Goal: Check status: Check status

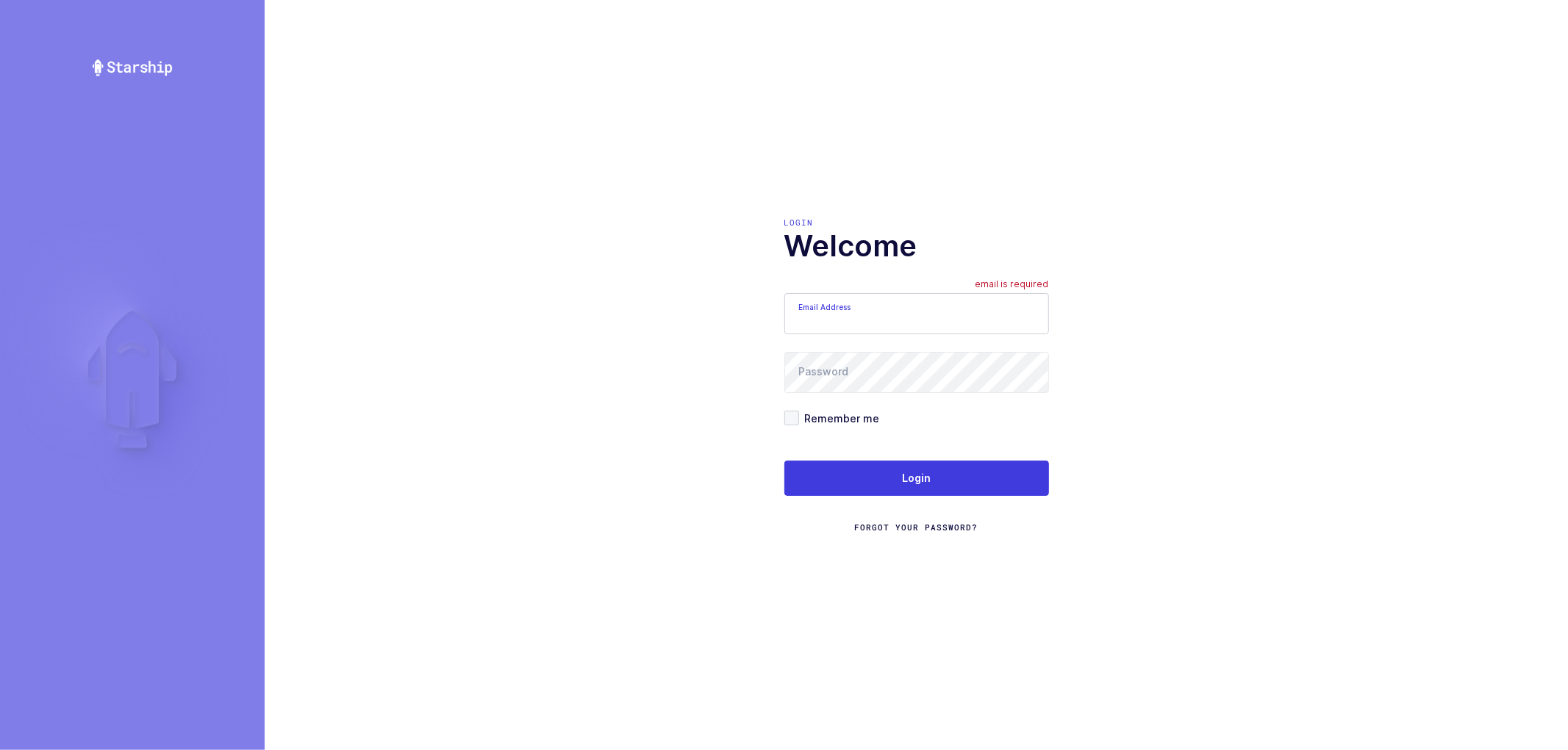
click at [887, 319] on input "Email Address" at bounding box center [917, 314] width 265 height 41
type input "nathan@janustrade.com"
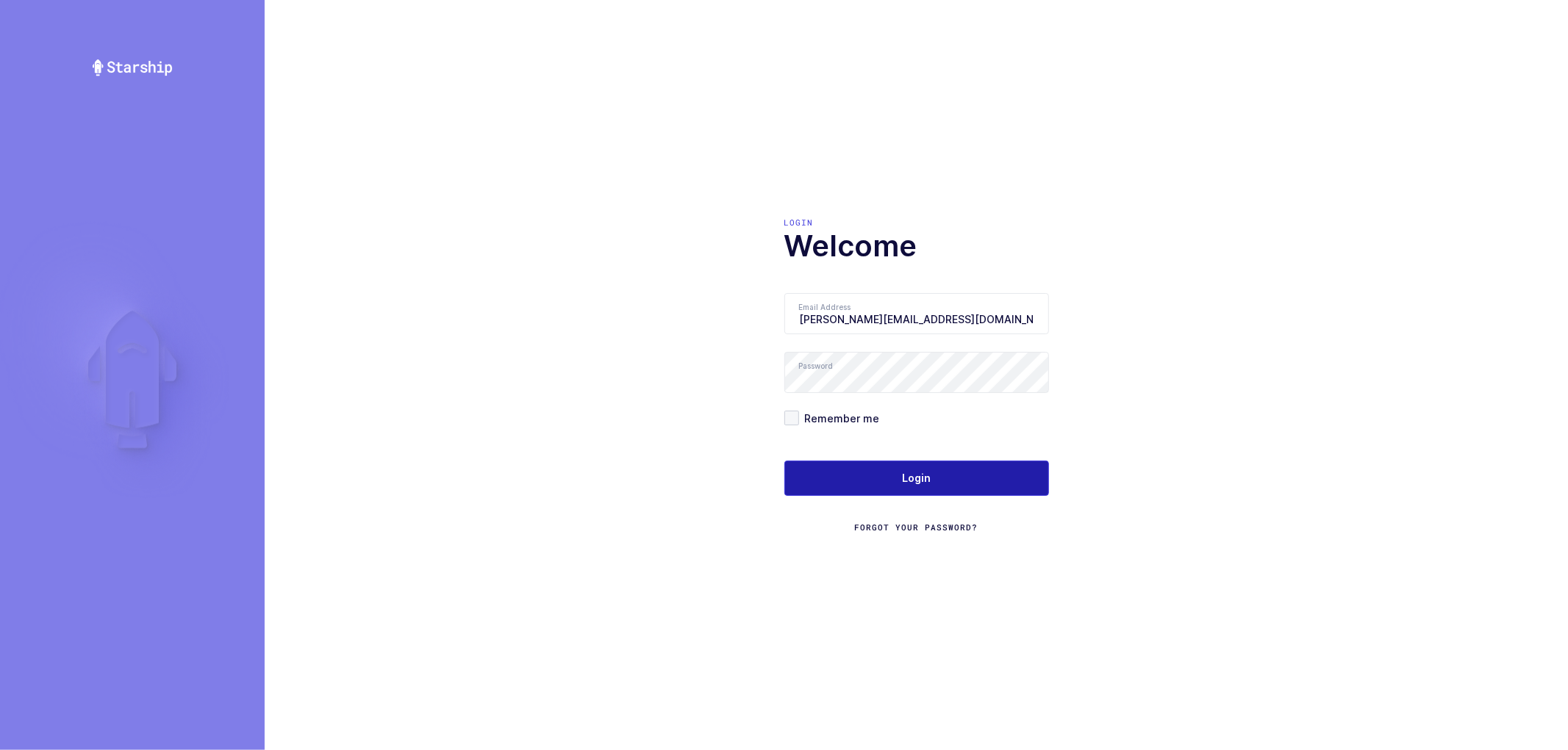
click at [818, 465] on button "Login" at bounding box center [917, 479] width 265 height 35
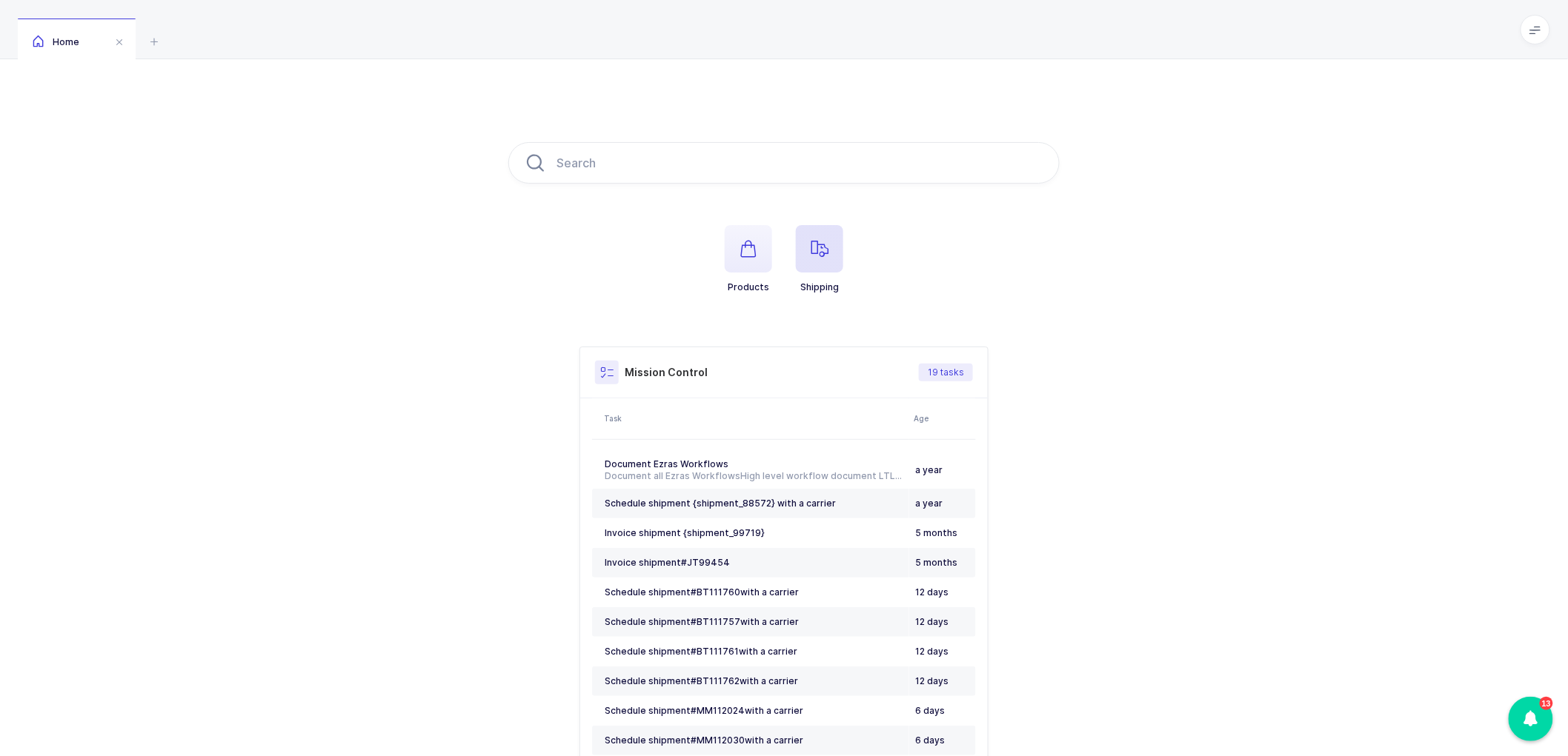
click at [824, 243] on icon "button" at bounding box center [820, 249] width 18 height 18
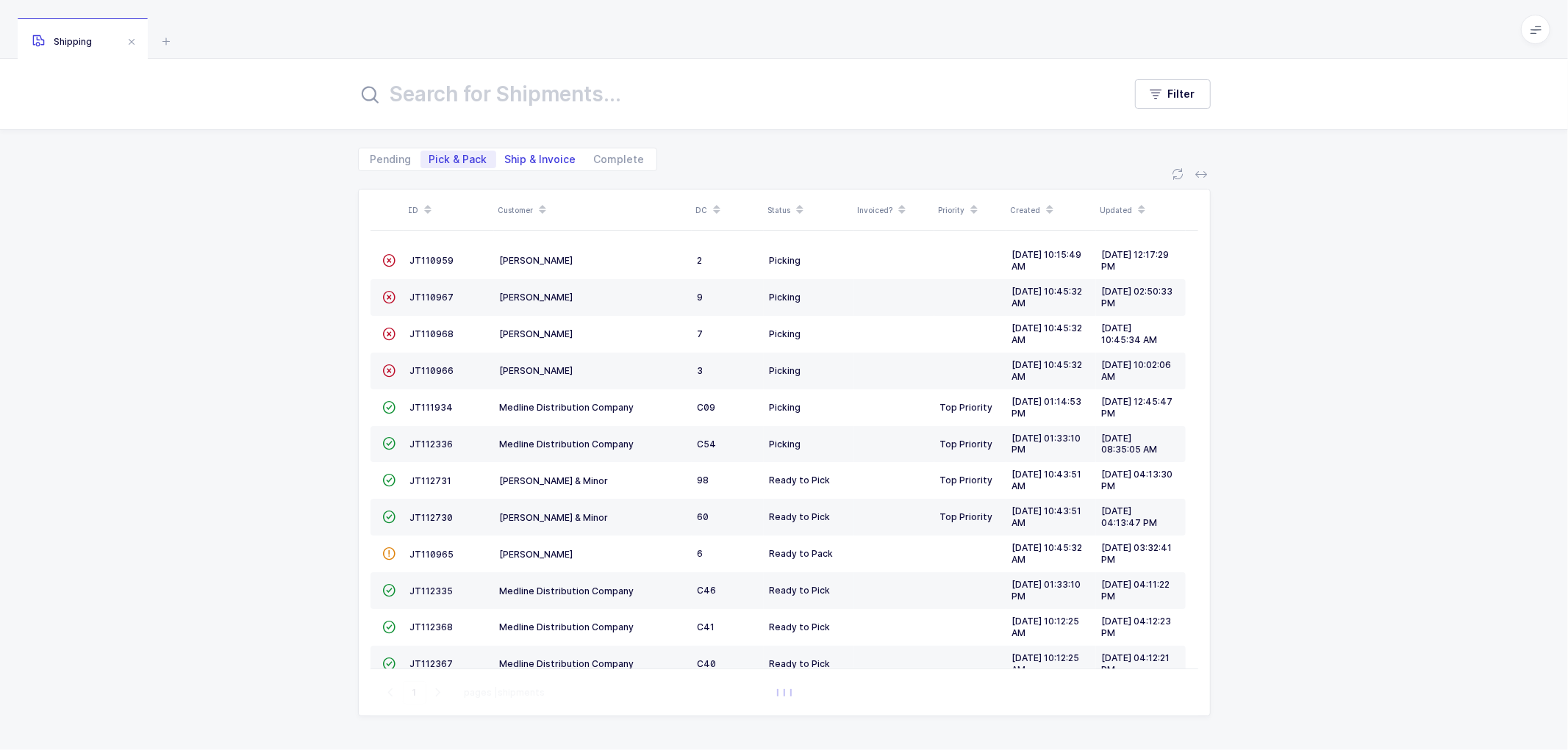
click at [525, 158] on span "Ship & Invoice" at bounding box center [541, 160] width 71 height 11
click at [506, 158] on input "Ship & Invoice" at bounding box center [501, 155] width 10 height 10
radio input "true"
radio input "false"
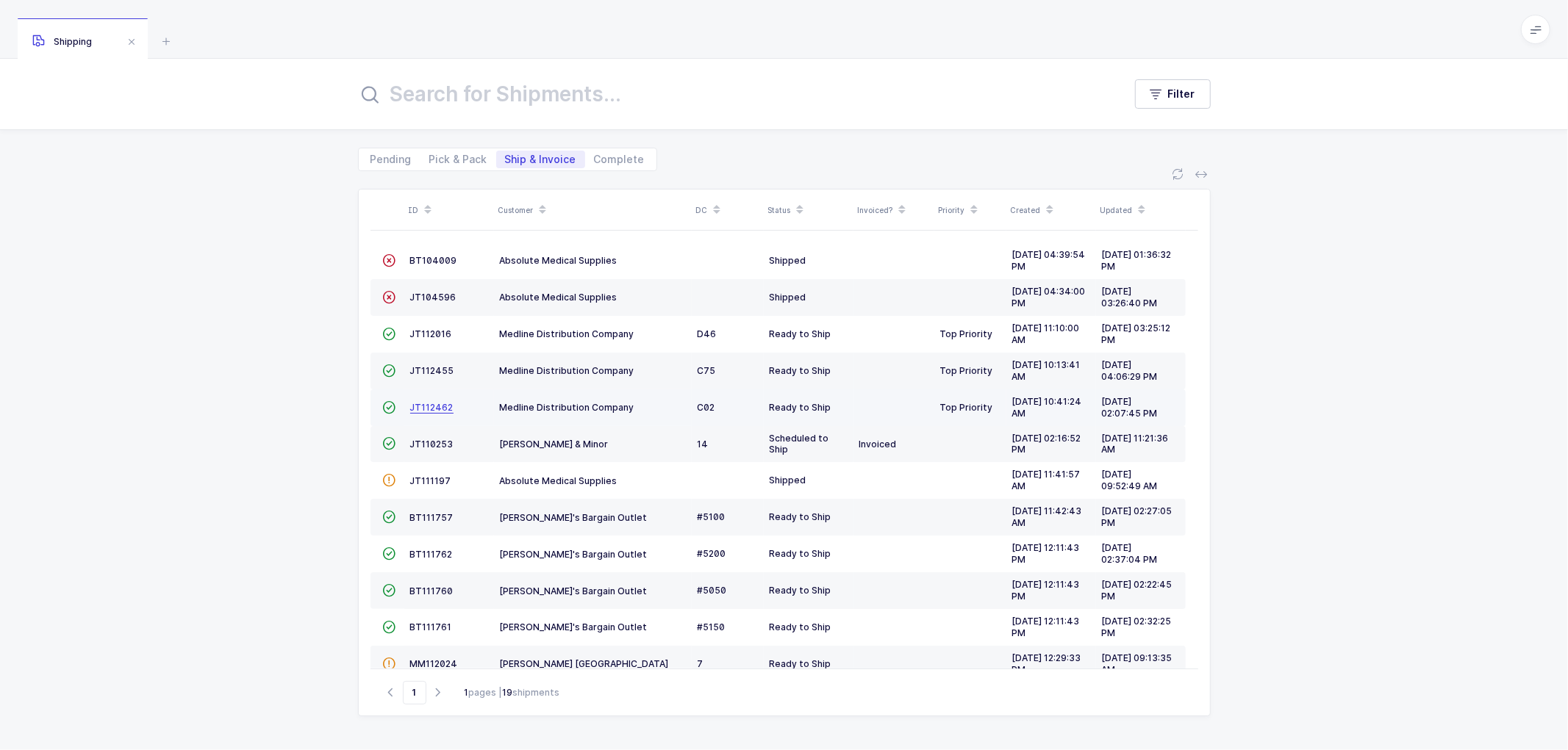
click at [438, 403] on span "JT112462" at bounding box center [431, 407] width 43 height 11
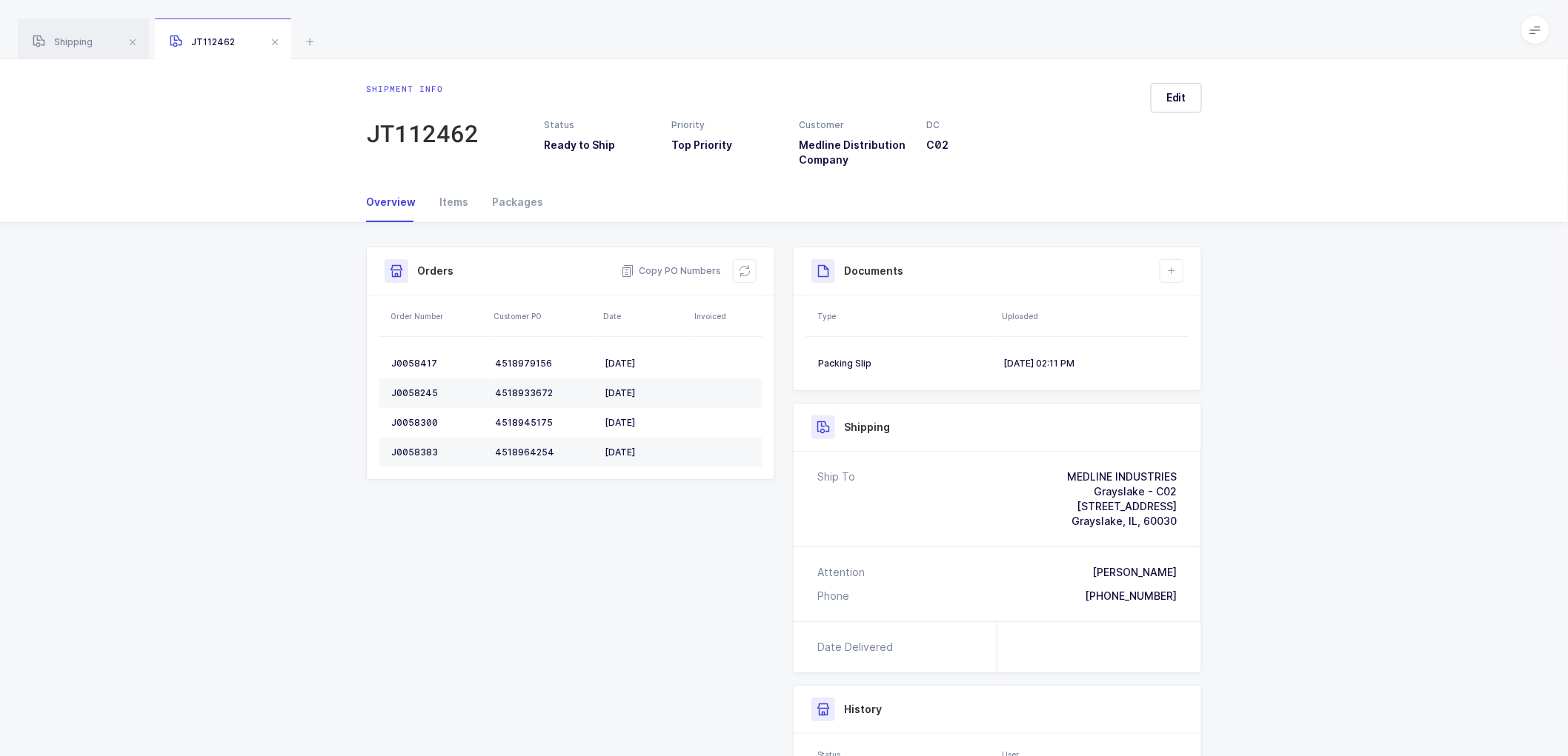
click at [843, 286] on div "Shipment Info Shipment Number JT112462 Status Ready to Ship Priority Top Priori…" at bounding box center [784, 579] width 860 height 713
click at [1342, 404] on div "Shipment Info Shipment Number JT112462 Status Ready to Ship Priority Top Priori…" at bounding box center [784, 579] width 1568 height 713
drag, startPoint x: 1188, startPoint y: 89, endPoint x: 1196, endPoint y: 111, distance: 23.4
click at [1188, 91] on button "Edit" at bounding box center [1177, 97] width 52 height 29
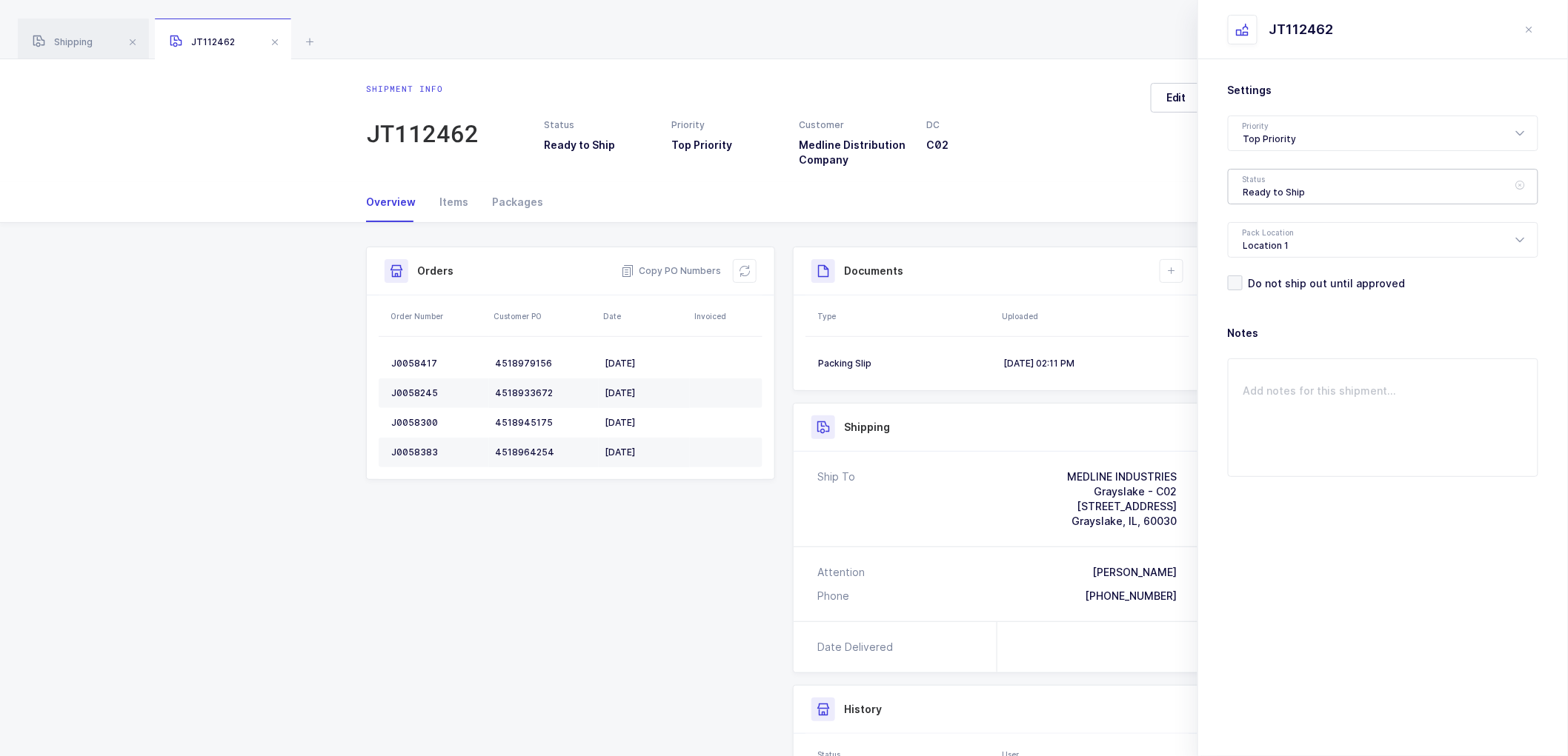
click at [1300, 186] on div "Ready to Ship" at bounding box center [1383, 187] width 310 height 36
drag, startPoint x: 1264, startPoint y: 297, endPoint x: 1299, endPoint y: 341, distance: 56.2
click at [1264, 295] on span "Shipped" at bounding box center [1265, 300] width 43 height 12
type input "Shipped"
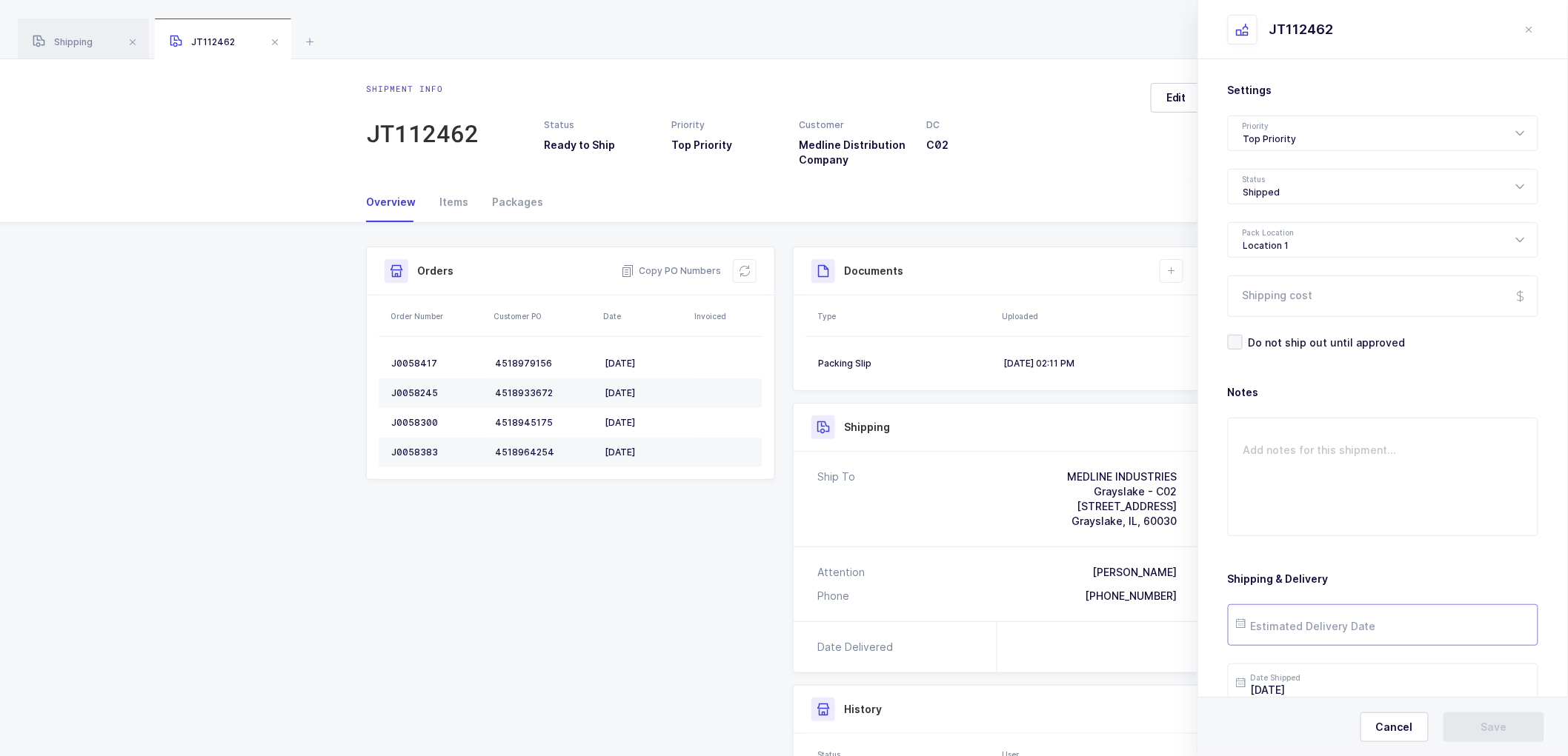
click at [1273, 625] on input "text" at bounding box center [1383, 625] width 310 height 42
click at [1406, 537] on span "29" at bounding box center [1411, 541] width 18 height 18
type input "[DATE]"
click at [1483, 717] on button "Save" at bounding box center [1493, 727] width 100 height 29
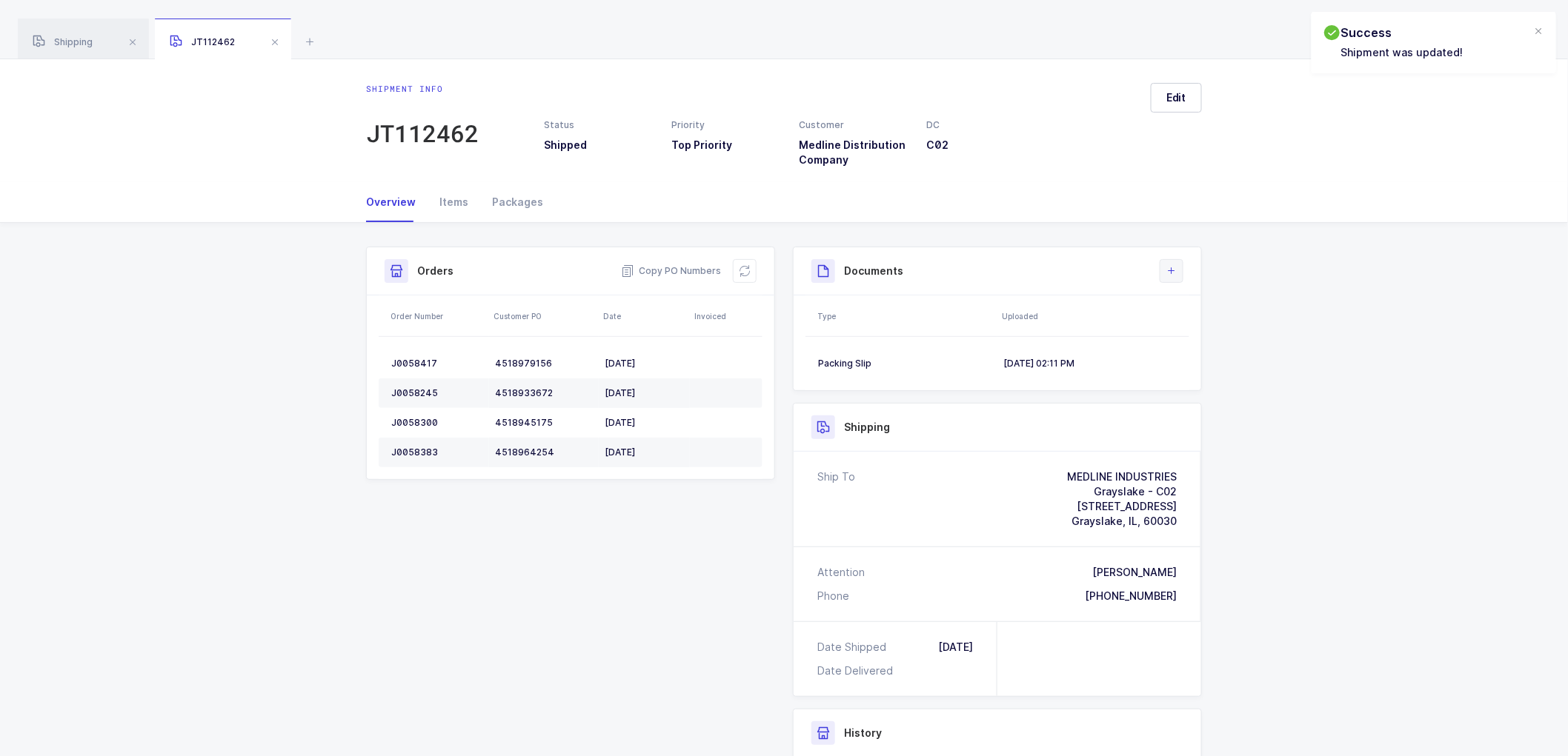
click at [1167, 264] on button at bounding box center [1172, 271] width 24 height 24
click at [1197, 338] on li "Upload Document" at bounding box center [1221, 337] width 110 height 24
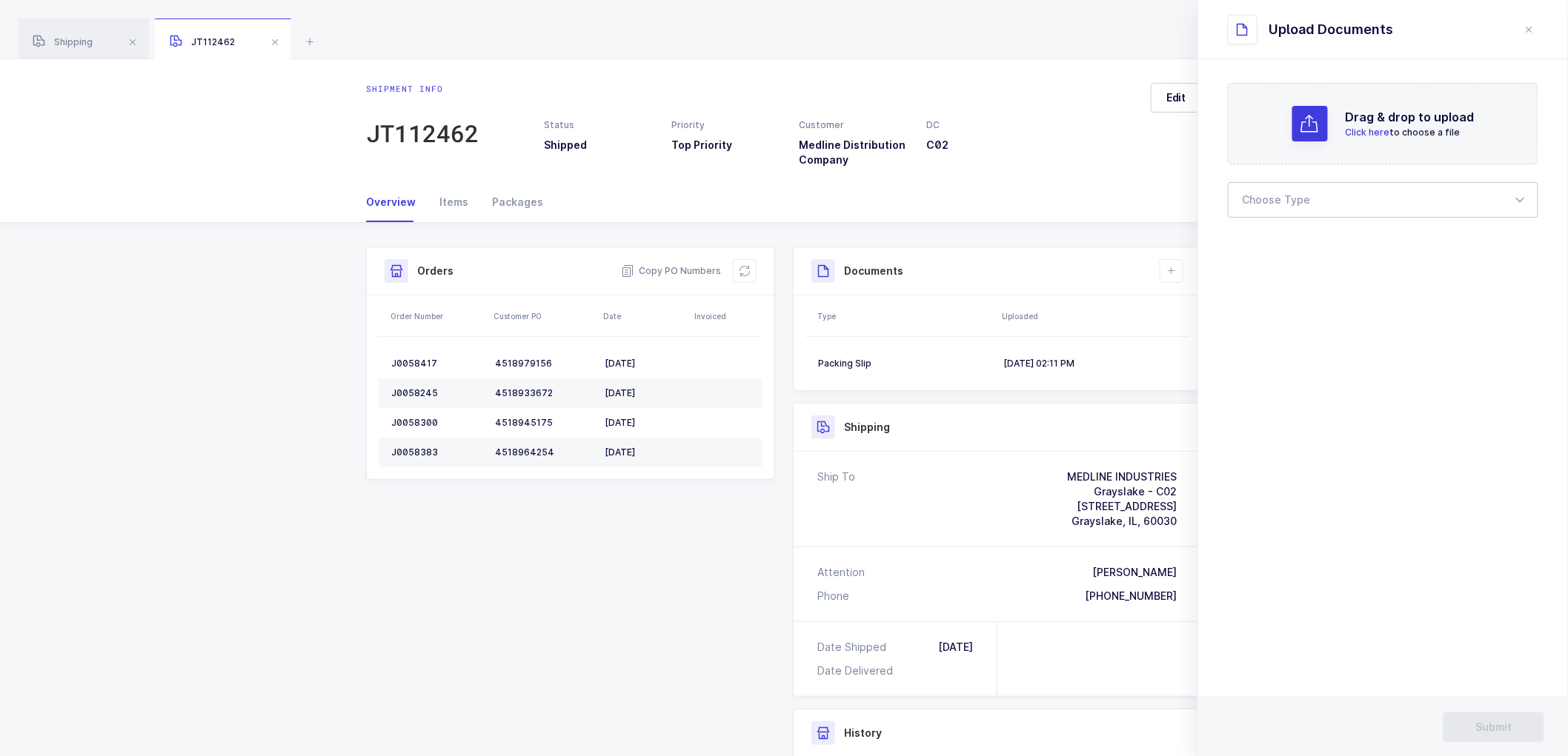
drag, startPoint x: 1265, startPoint y: 198, endPoint x: 1262, endPoint y: 247, distance: 49.1
click at [1265, 200] on div at bounding box center [1383, 200] width 310 height 36
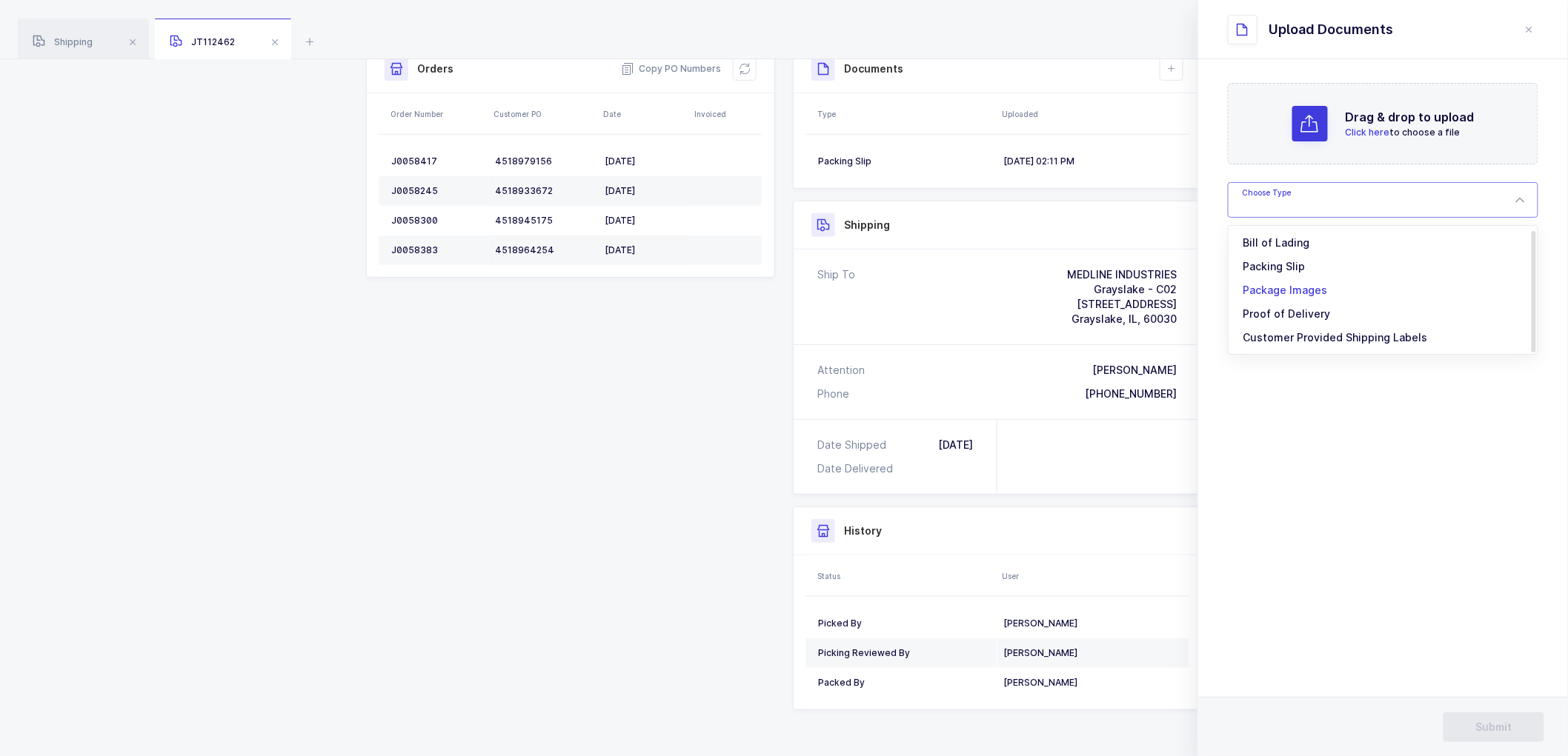
scroll to position [203, 0]
click at [1285, 243] on span "Bill of Lading" at bounding box center [1276, 243] width 67 height 12
type input "Bill of Lading"
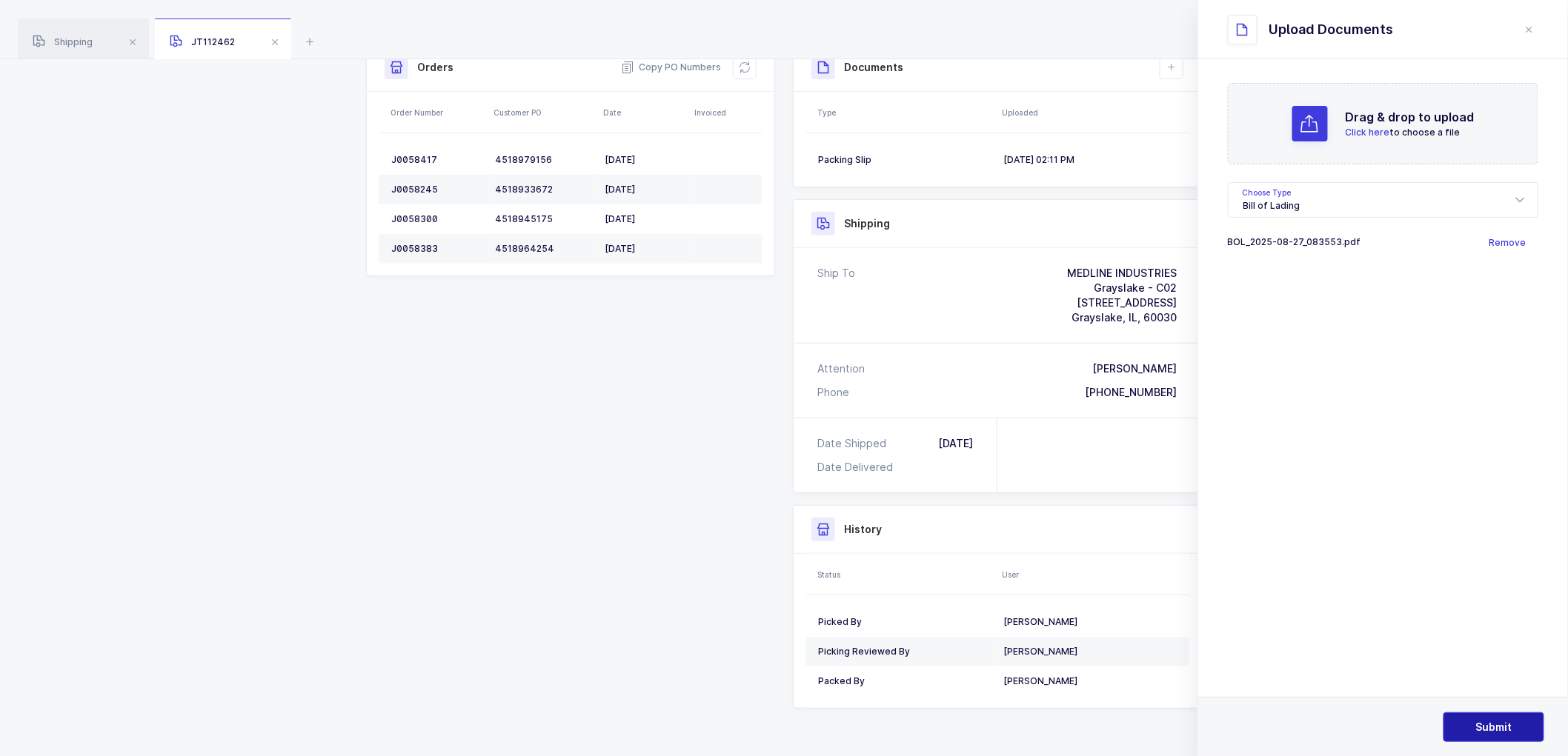
click at [1505, 726] on span "Submit" at bounding box center [1494, 727] width 36 height 15
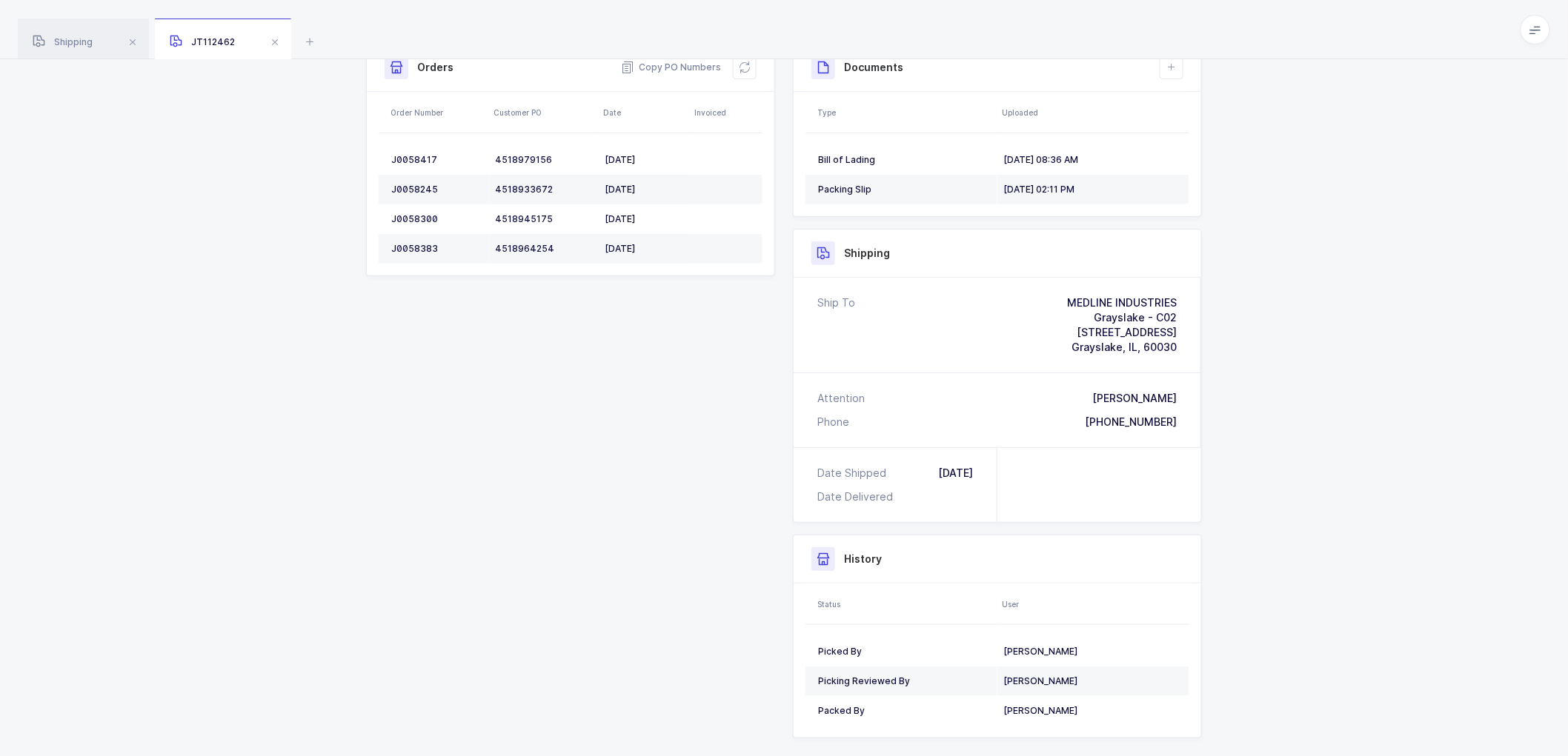
click at [1310, 458] on div "Shipment Info Shipment Number JT112462 Status Shipped Priority Top Priority Cus…" at bounding box center [784, 402] width 1568 height 767
click at [70, 37] on span "Shipping" at bounding box center [63, 42] width 60 height 12
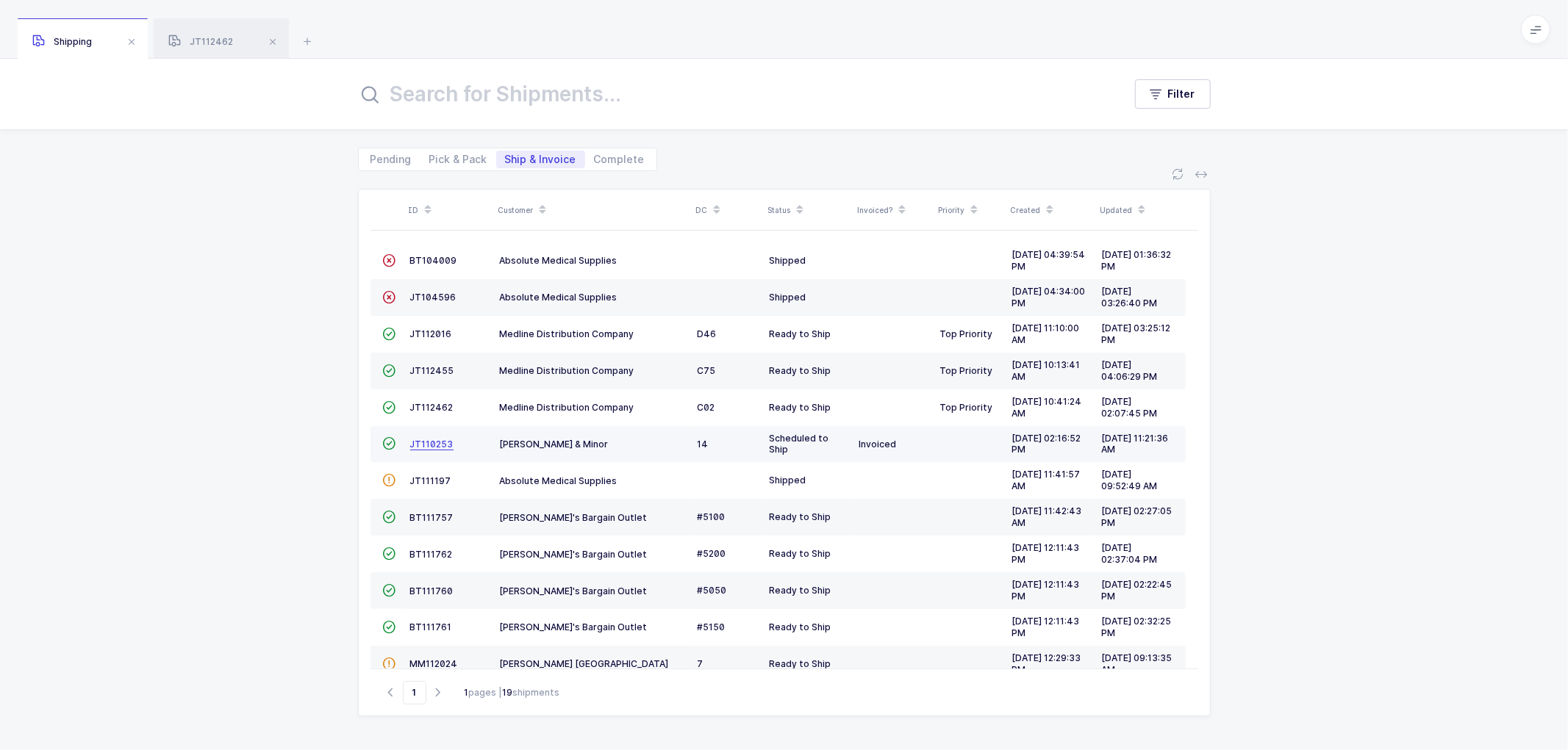
click at [435, 439] on span "JT110253" at bounding box center [431, 444] width 43 height 11
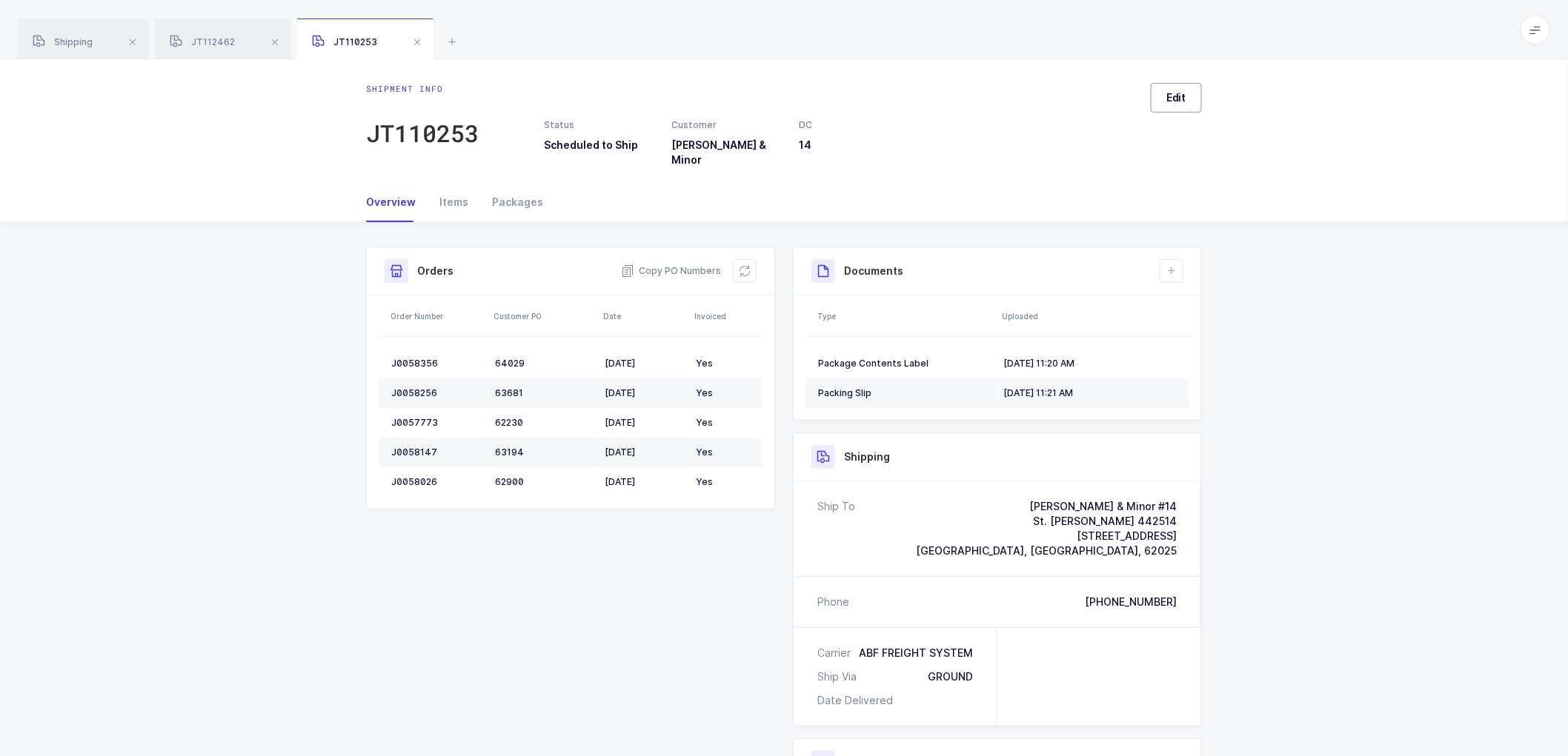
click at [1180, 92] on span "Edit" at bounding box center [1176, 98] width 20 height 15
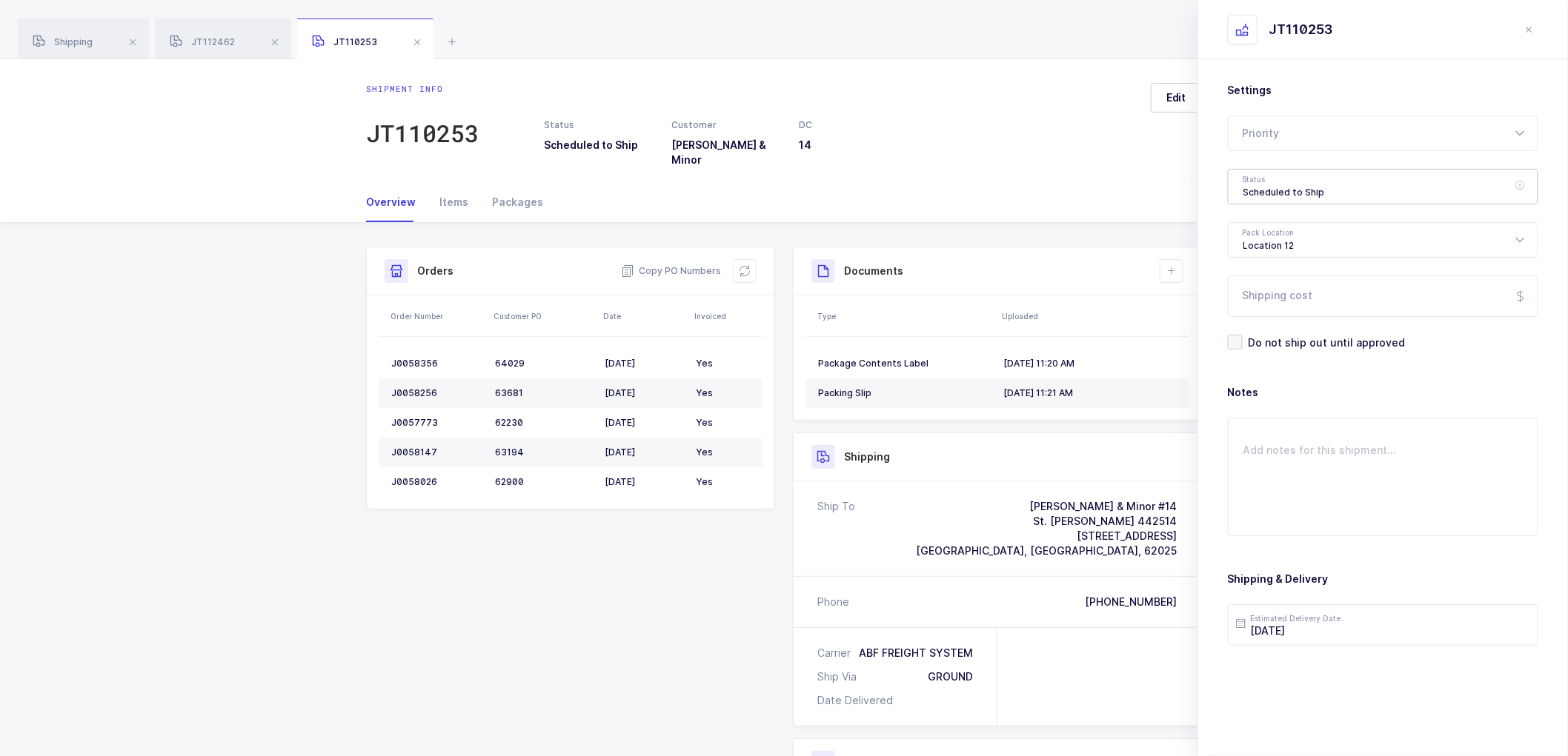
drag, startPoint x: 1277, startPoint y: 180, endPoint x: 1284, endPoint y: 216, distance: 36.7
click at [1277, 180] on div "Scheduled to Ship" at bounding box center [1383, 187] width 310 height 36
click at [1263, 301] on span "Shipped" at bounding box center [1265, 300] width 43 height 12
type input "Shipped"
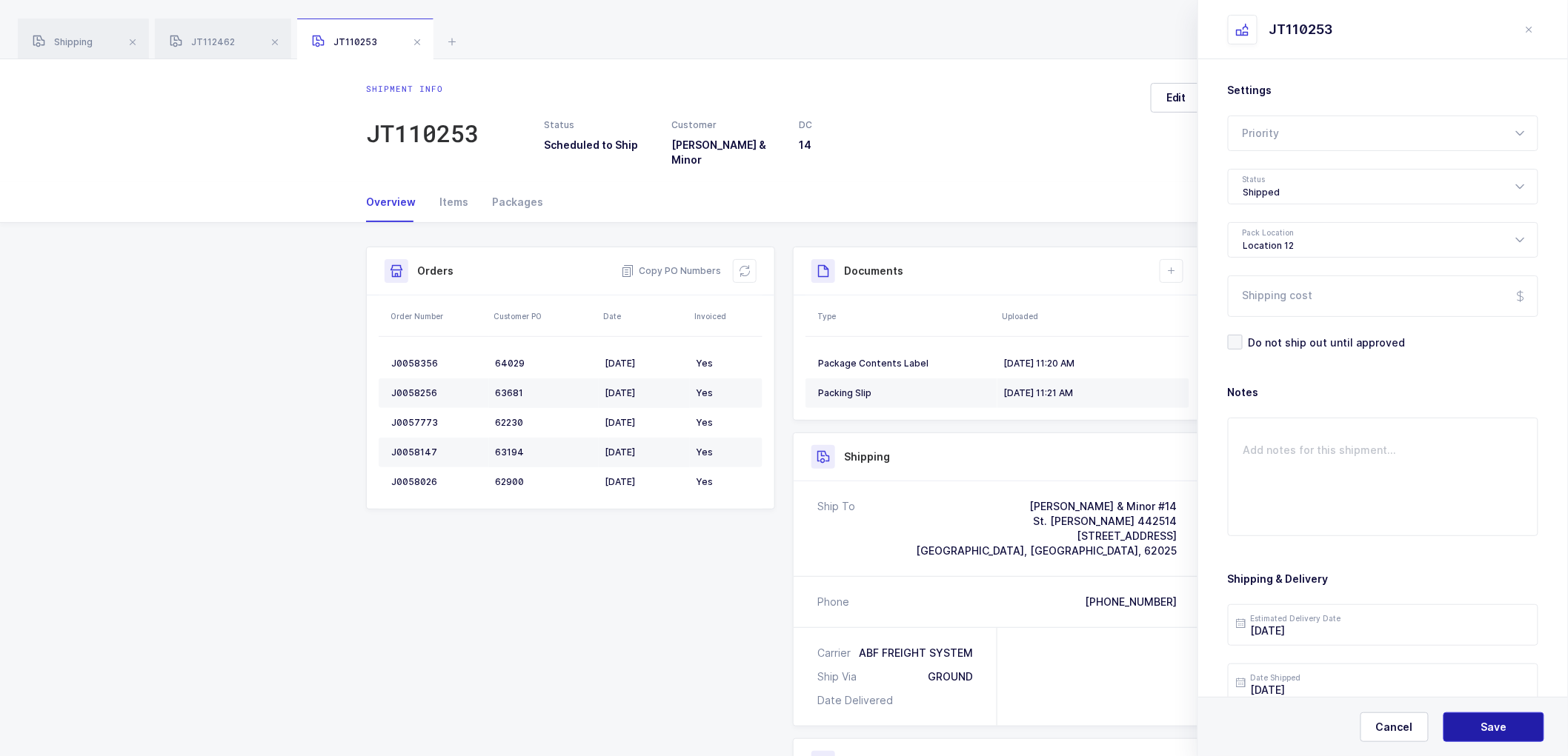
click at [1496, 720] on span "Save" at bounding box center [1494, 727] width 26 height 15
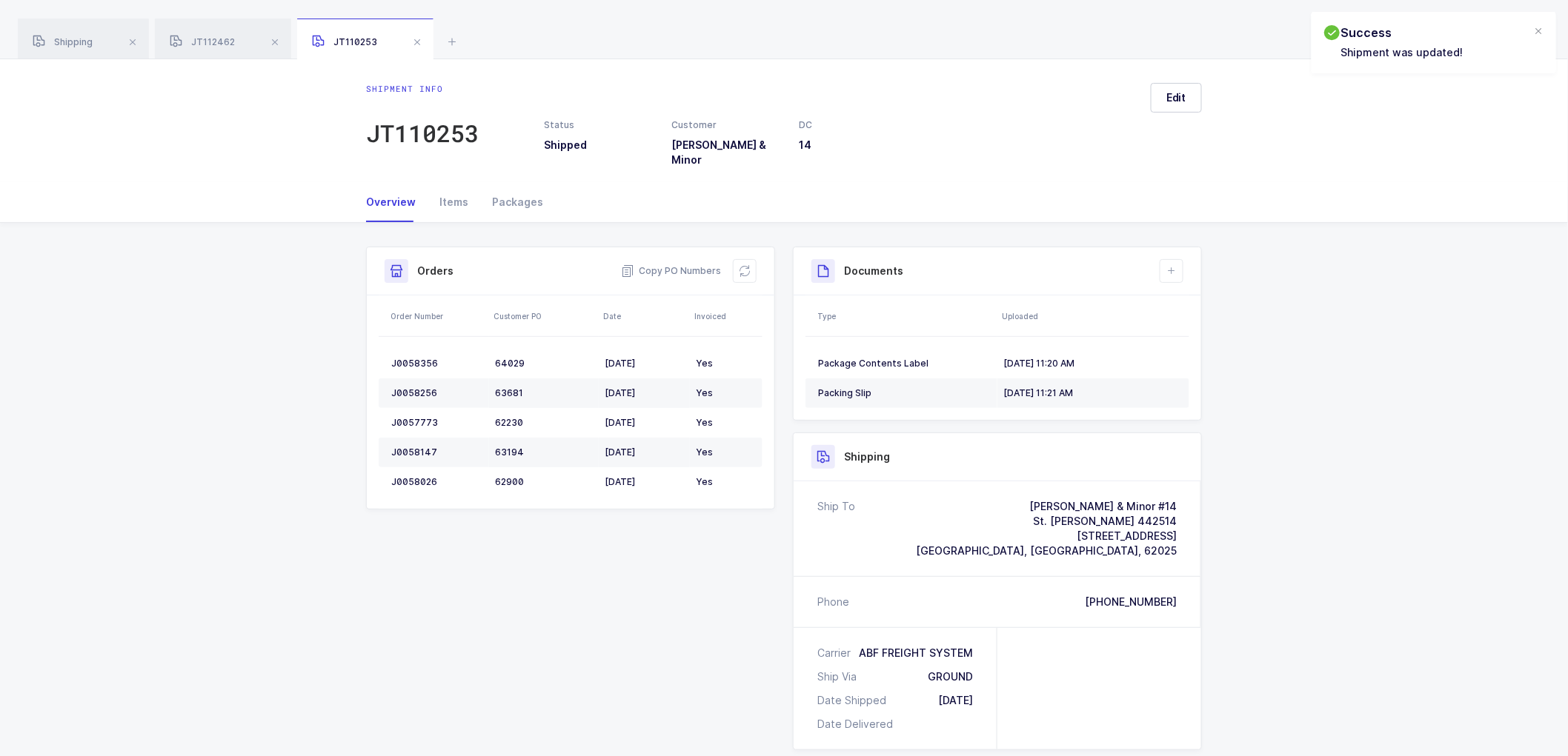
drag, startPoint x: 1176, startPoint y: 253, endPoint x: 1180, endPoint y: 283, distance: 30.3
click at [1176, 259] on button at bounding box center [1172, 271] width 24 height 24
click at [1180, 327] on li "Upload Document" at bounding box center [1221, 326] width 110 height 24
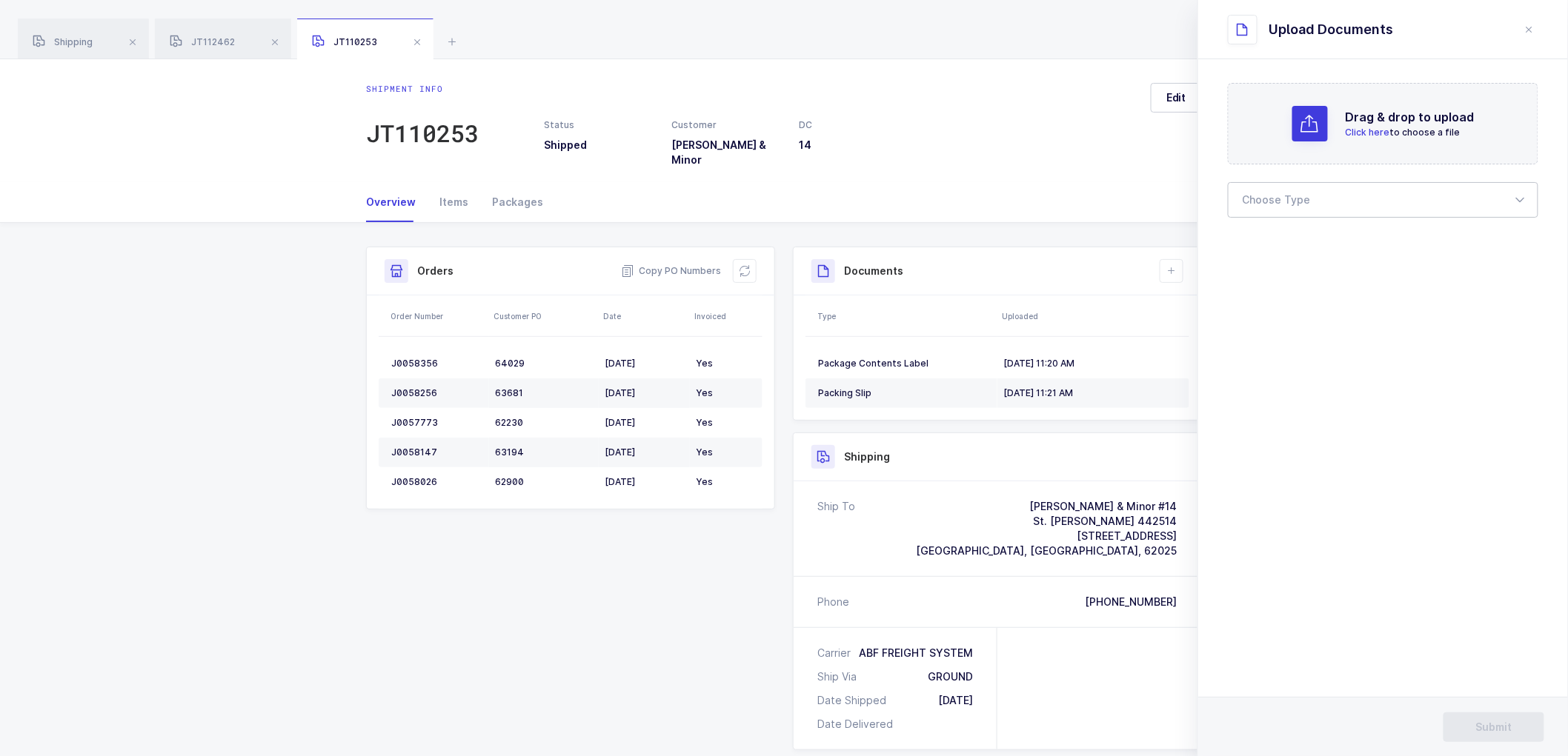
click at [1268, 188] on div at bounding box center [1383, 200] width 310 height 36
drag, startPoint x: 1275, startPoint y: 253, endPoint x: 1414, endPoint y: 240, distance: 139.6
click at [1276, 252] on li "Bill of Lading" at bounding box center [1389, 246] width 310 height 24
type input "Bill of Lading"
click at [1483, 729] on span "Submit" at bounding box center [1494, 727] width 36 height 15
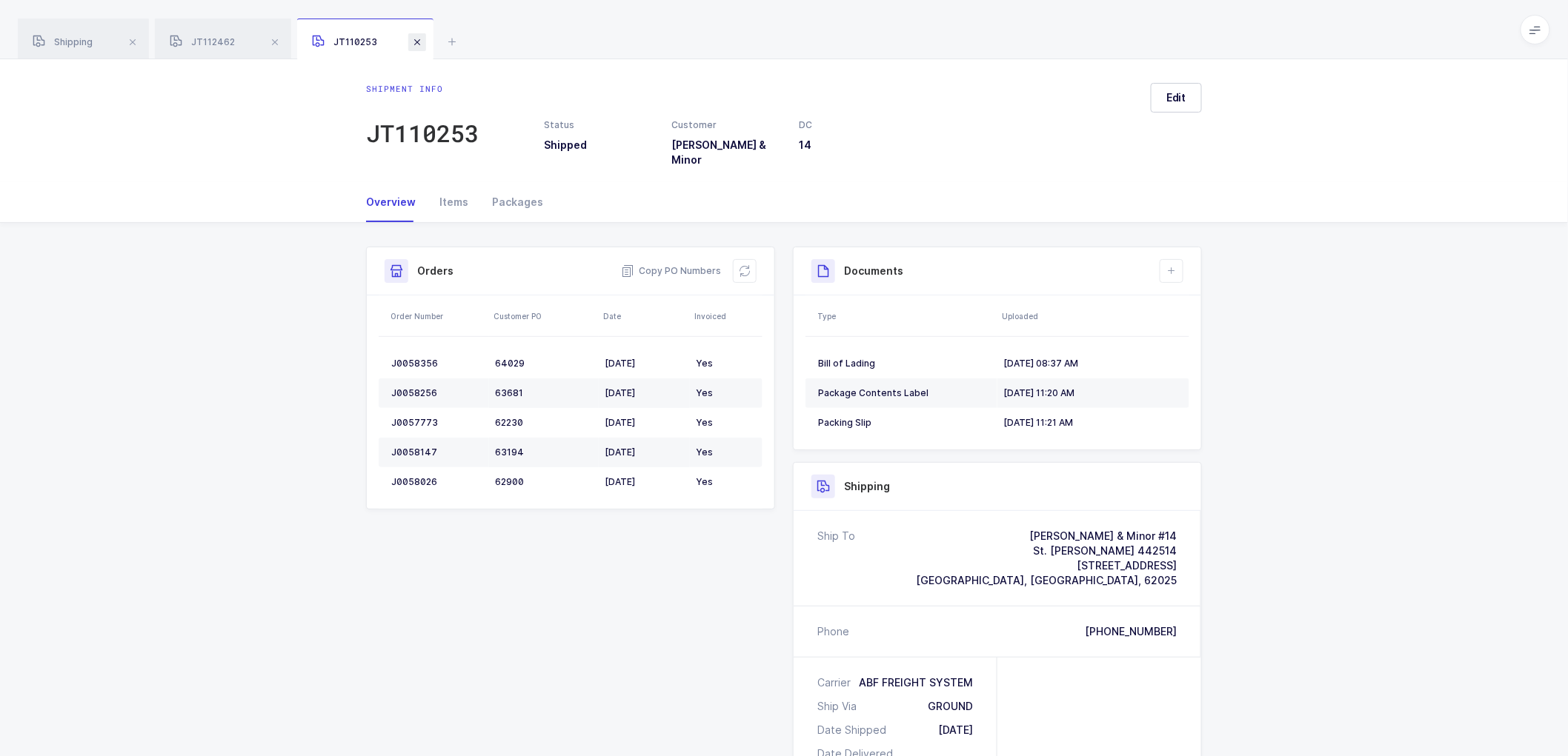
click at [416, 42] on span at bounding box center [417, 43] width 18 height 18
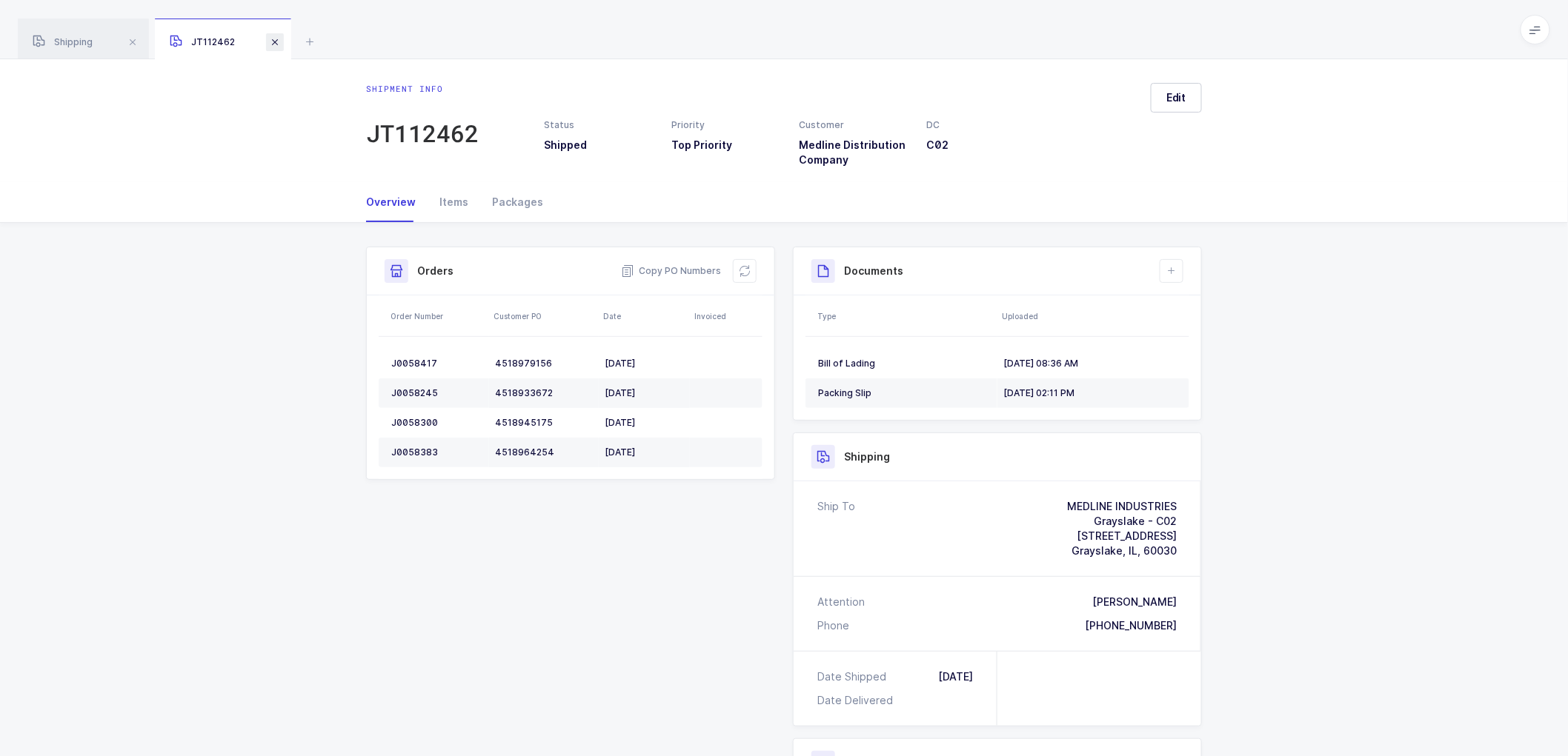
click at [276, 38] on span at bounding box center [275, 43] width 18 height 18
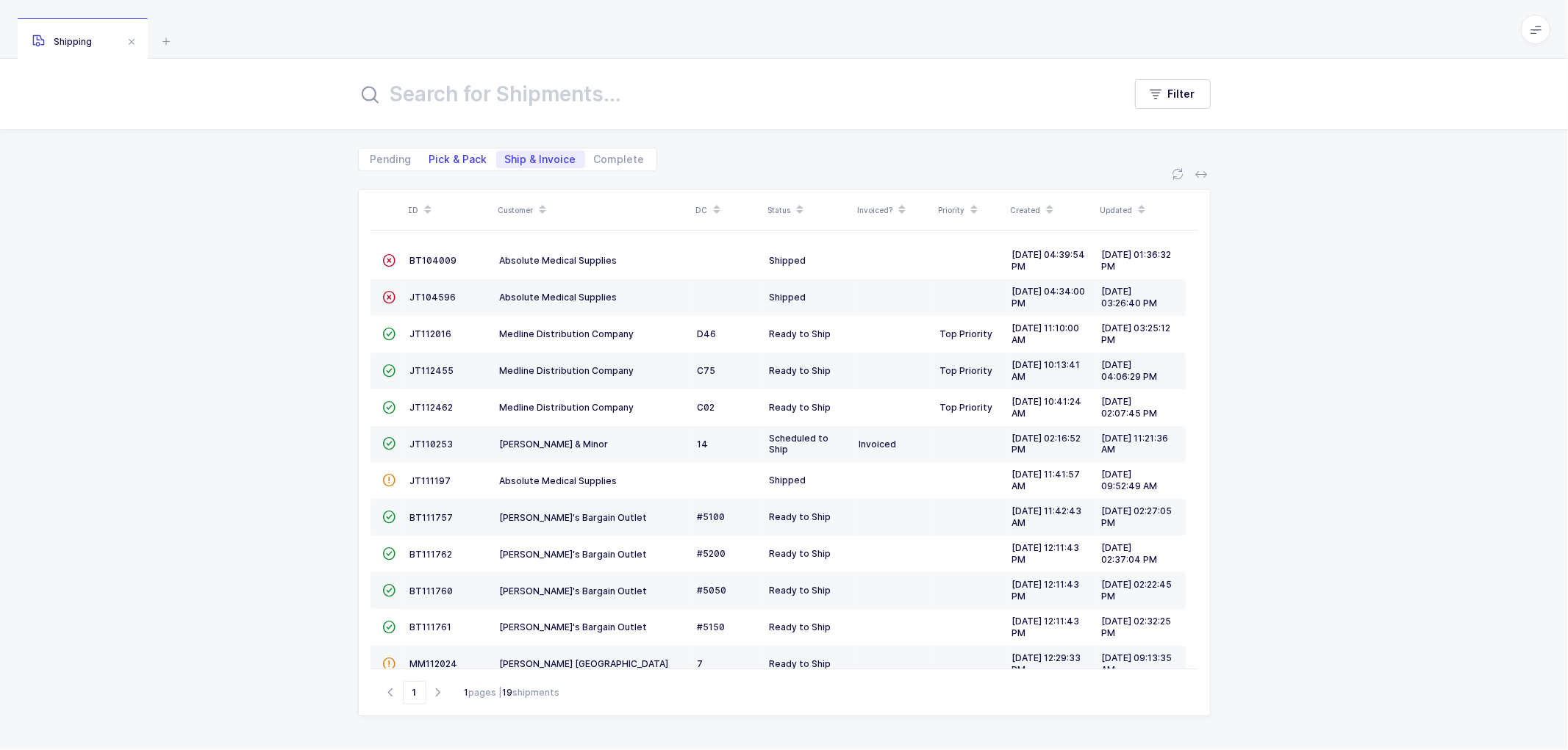
click at [452, 152] on span "Pick & Pack" at bounding box center [459, 160] width 76 height 18
click at [430, 152] on input "Pick & Pack" at bounding box center [425, 155] width 10 height 10
radio input "true"
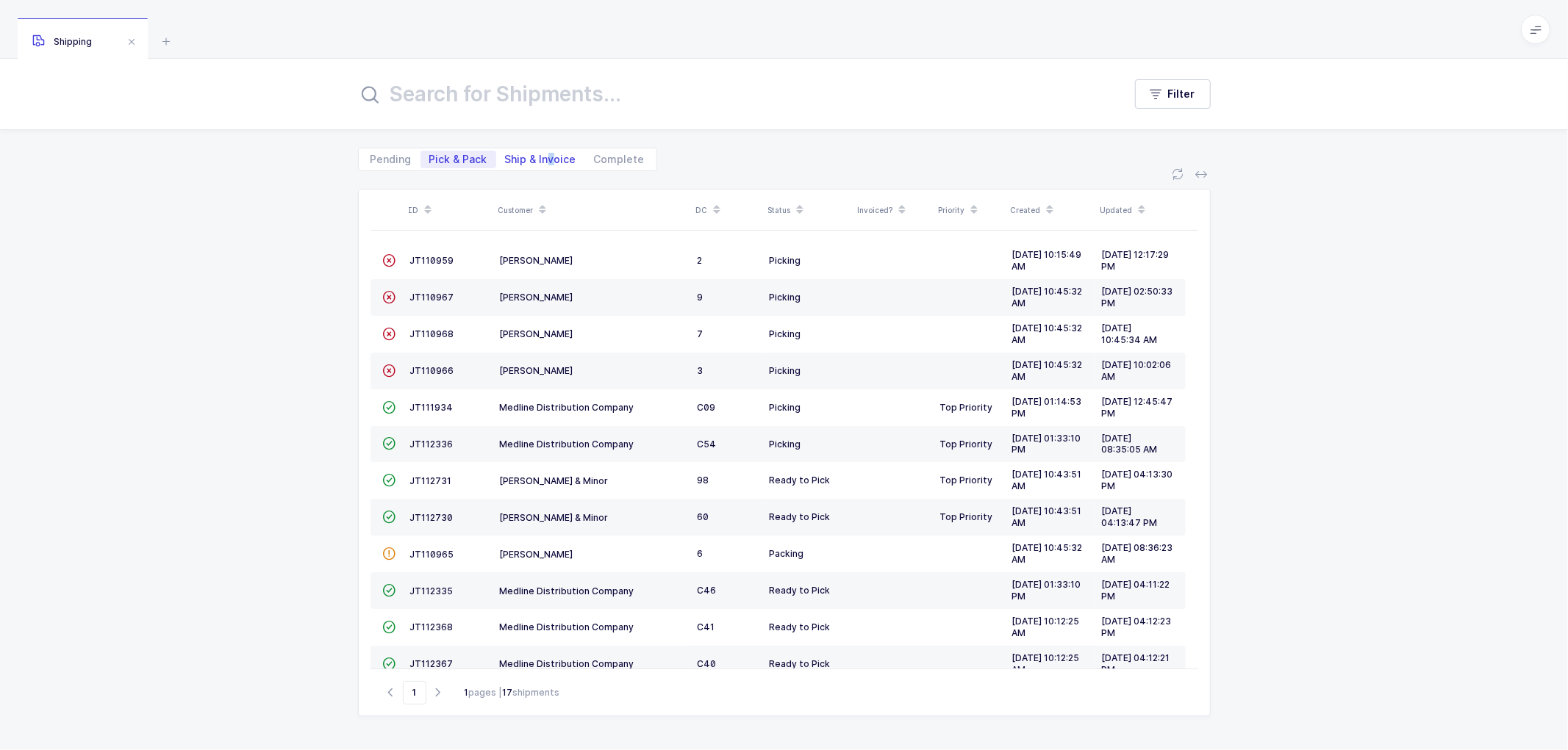
click at [547, 158] on span "Ship & Invoice" at bounding box center [541, 160] width 71 height 11
click at [527, 156] on span "Ship & Invoice" at bounding box center [541, 160] width 71 height 11
click at [506, 156] on input "Ship & Invoice" at bounding box center [501, 155] width 10 height 10
radio input "true"
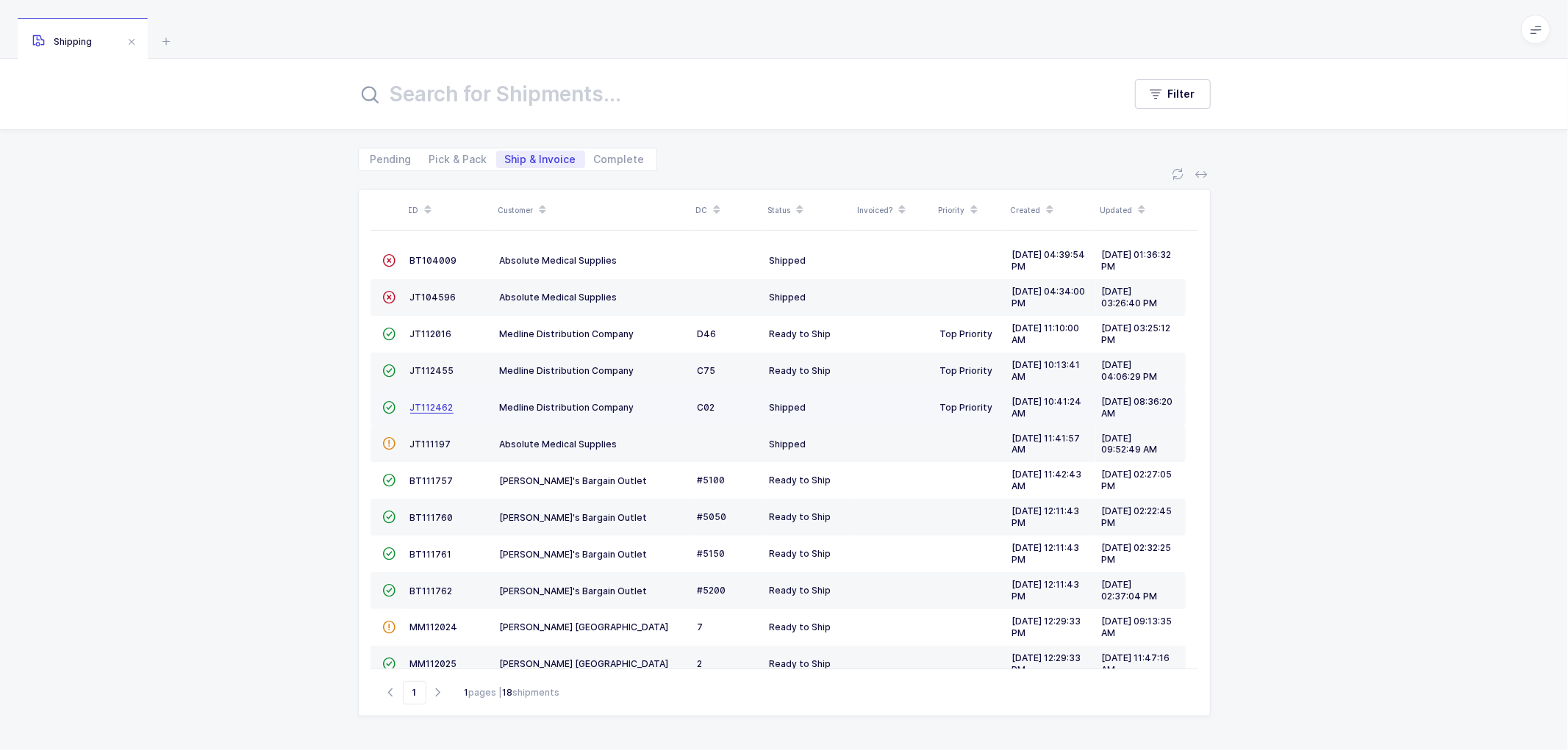
click at [427, 402] on span "JT112462" at bounding box center [431, 407] width 43 height 11
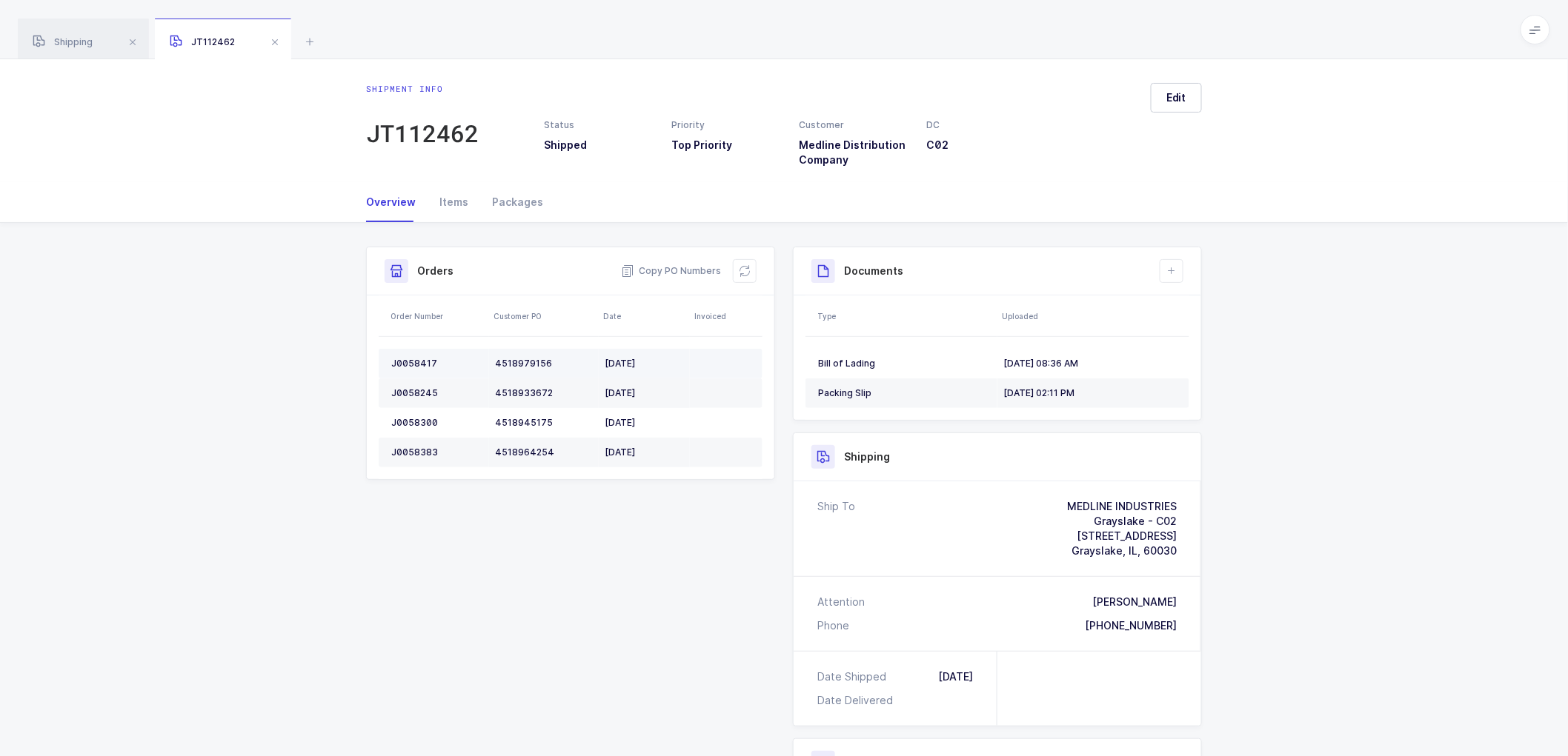
click at [404, 363] on div "J0058417" at bounding box center [436, 363] width 92 height 12
click at [408, 363] on div "J0058417" at bounding box center [436, 363] width 92 height 12
click at [412, 359] on div "J0058417" at bounding box center [436, 363] width 92 height 12
copy div "J0058417"
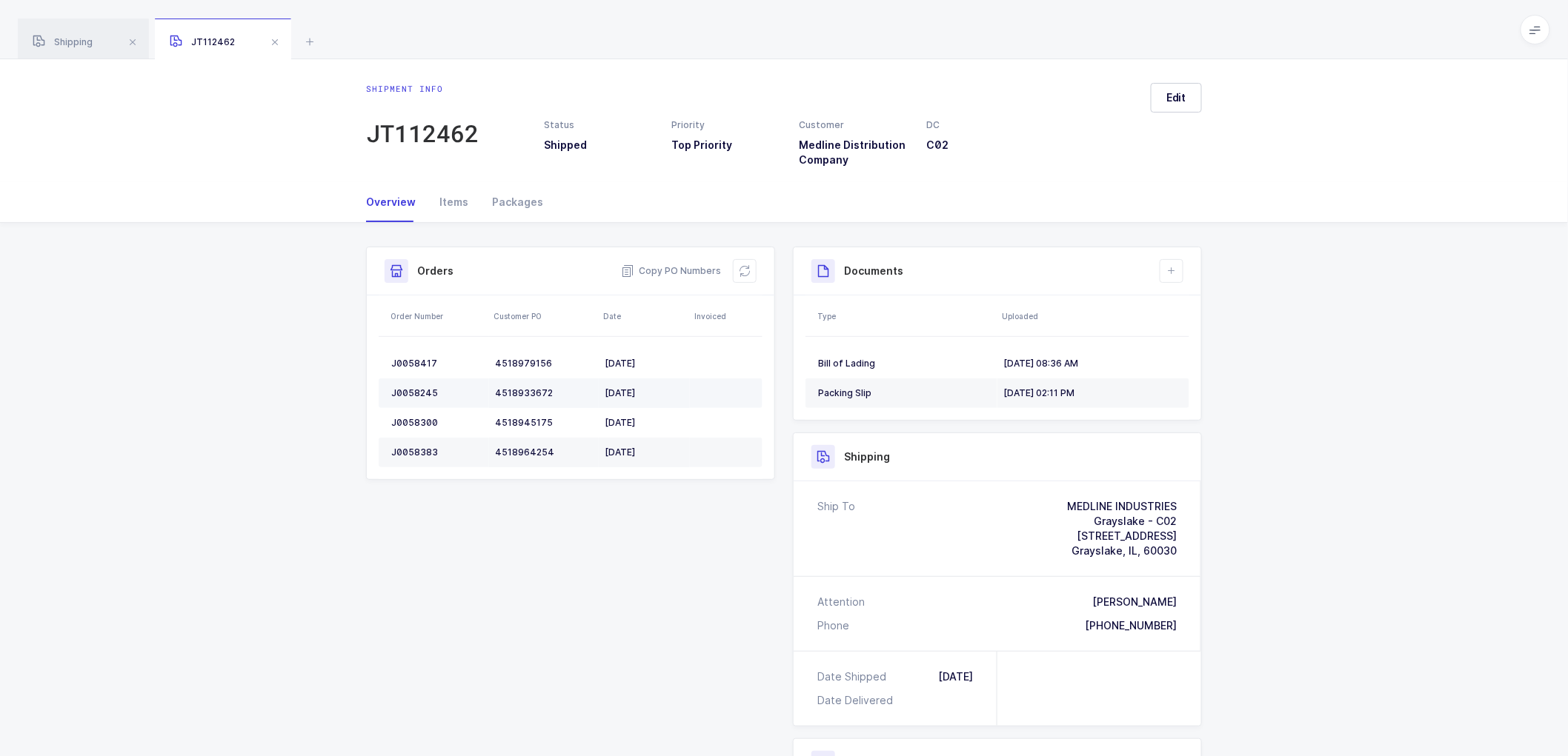
click at [415, 386] on td "J0058245" at bounding box center [434, 393] width 110 height 29
copy div "J0058245"
click at [413, 421] on div "J0058300" at bounding box center [436, 422] width 92 height 12
click at [415, 421] on div "J0058300" at bounding box center [436, 422] width 92 height 12
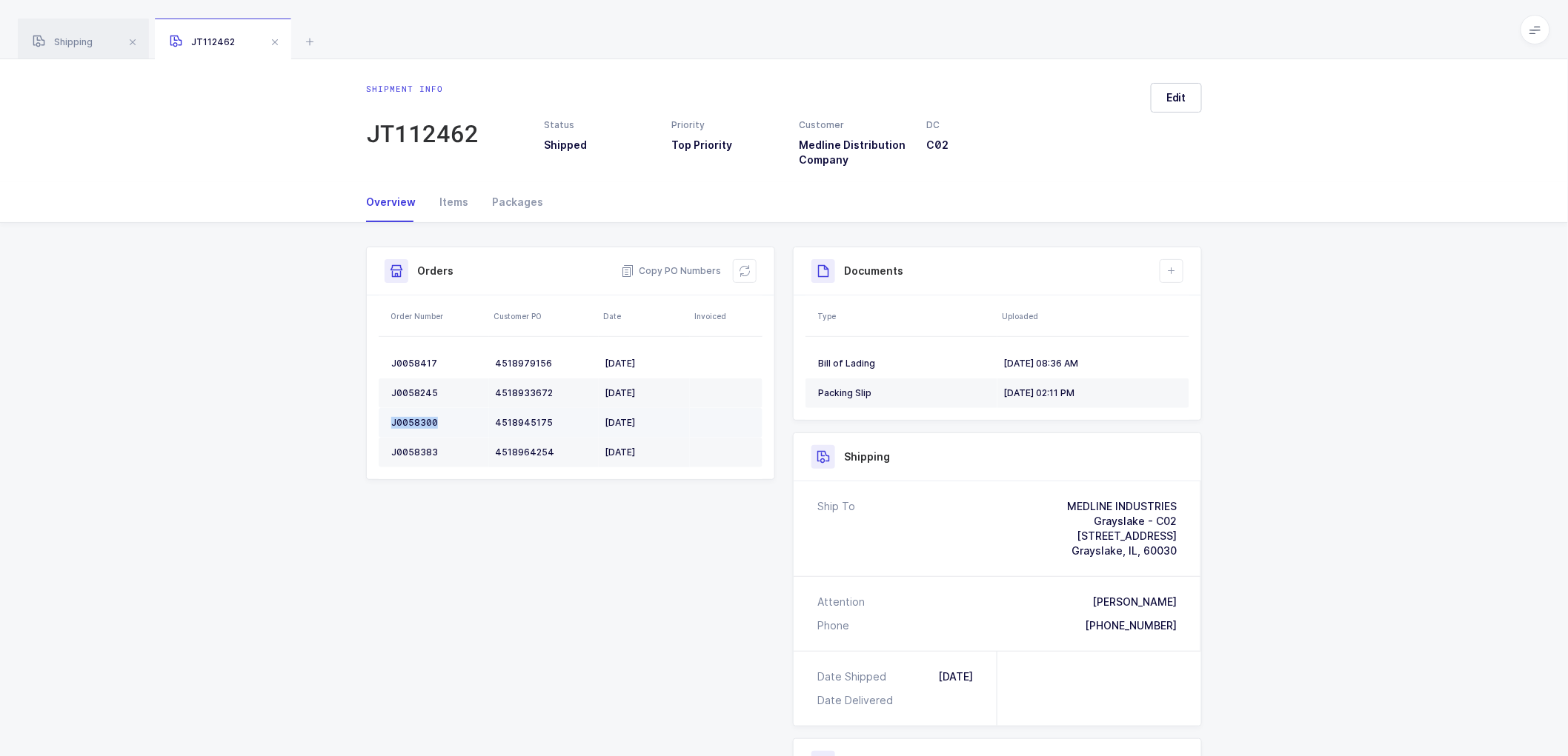
copy div "J0058300"
click at [411, 443] on td "J0058383" at bounding box center [434, 452] width 110 height 29
copy div "J0058383"
click at [1336, 470] on div "Shipment Info Shipment Number JT112462 Status Shipped Priority Top Priority Cus…" at bounding box center [784, 606] width 1568 height 767
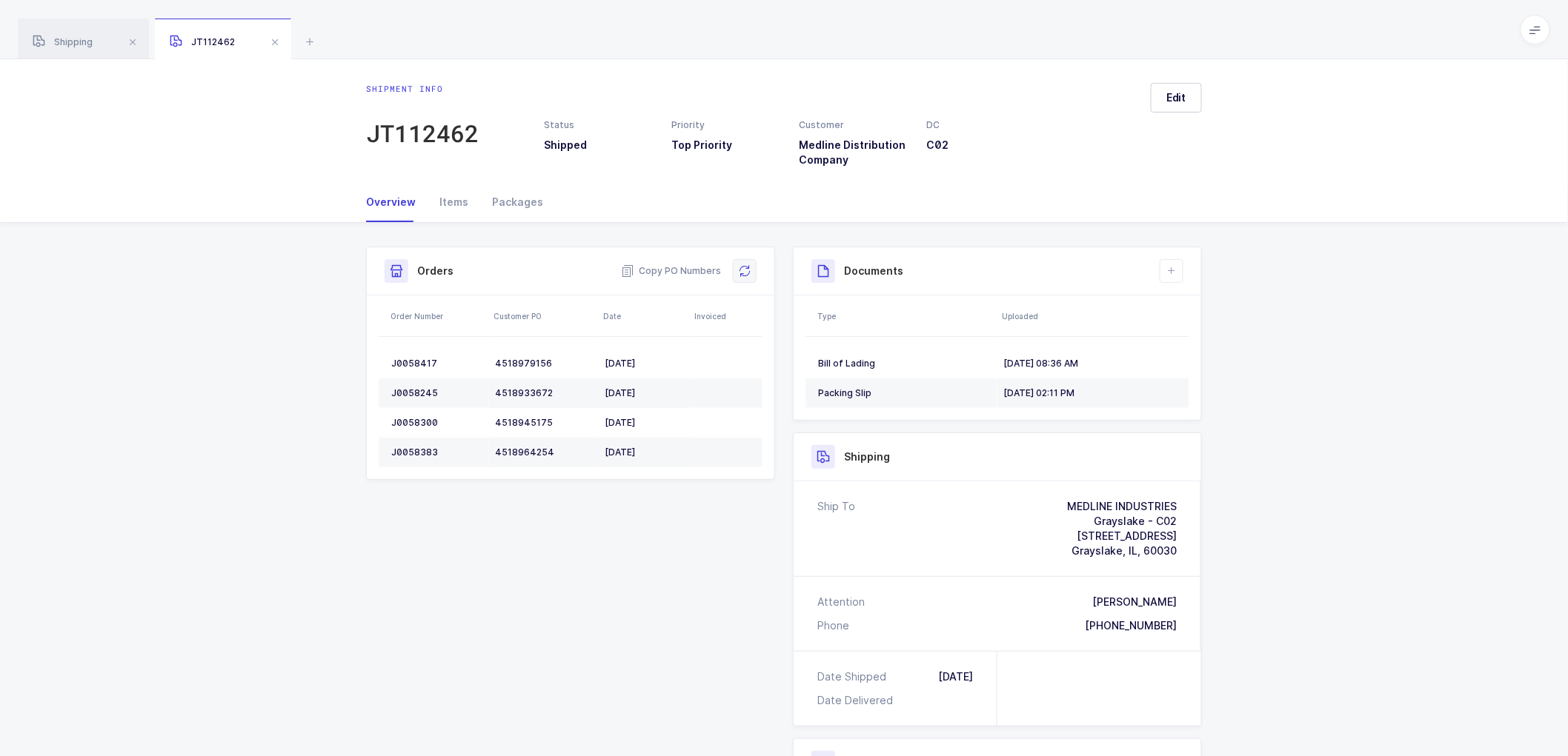
click at [748, 269] on icon at bounding box center [744, 270] width 12 height 12
click at [271, 38] on span at bounding box center [275, 43] width 18 height 18
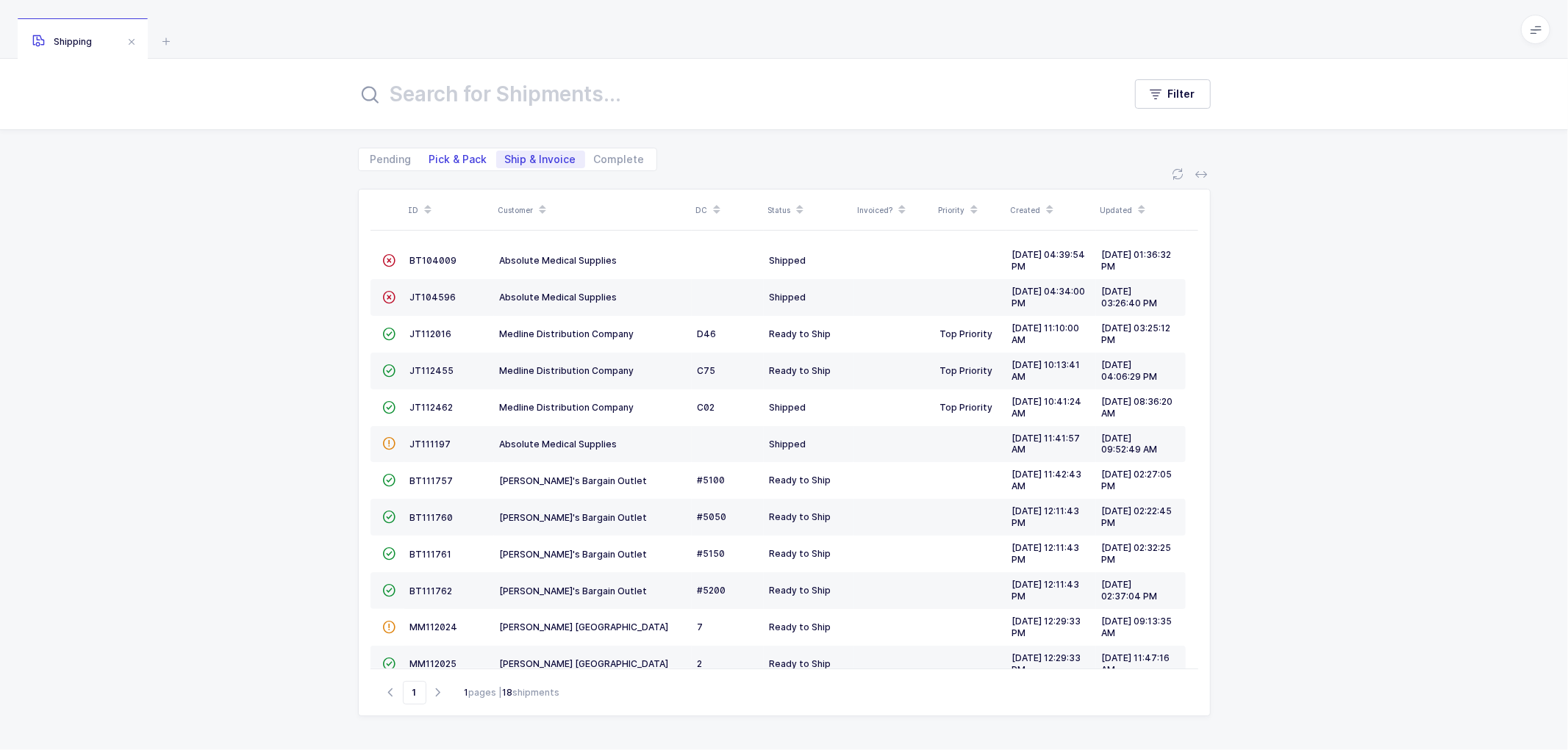
click at [461, 160] on span "Pick & Pack" at bounding box center [459, 160] width 58 height 11
click at [430, 160] on input "Pick & Pack" at bounding box center [425, 155] width 10 height 10
radio input "true"
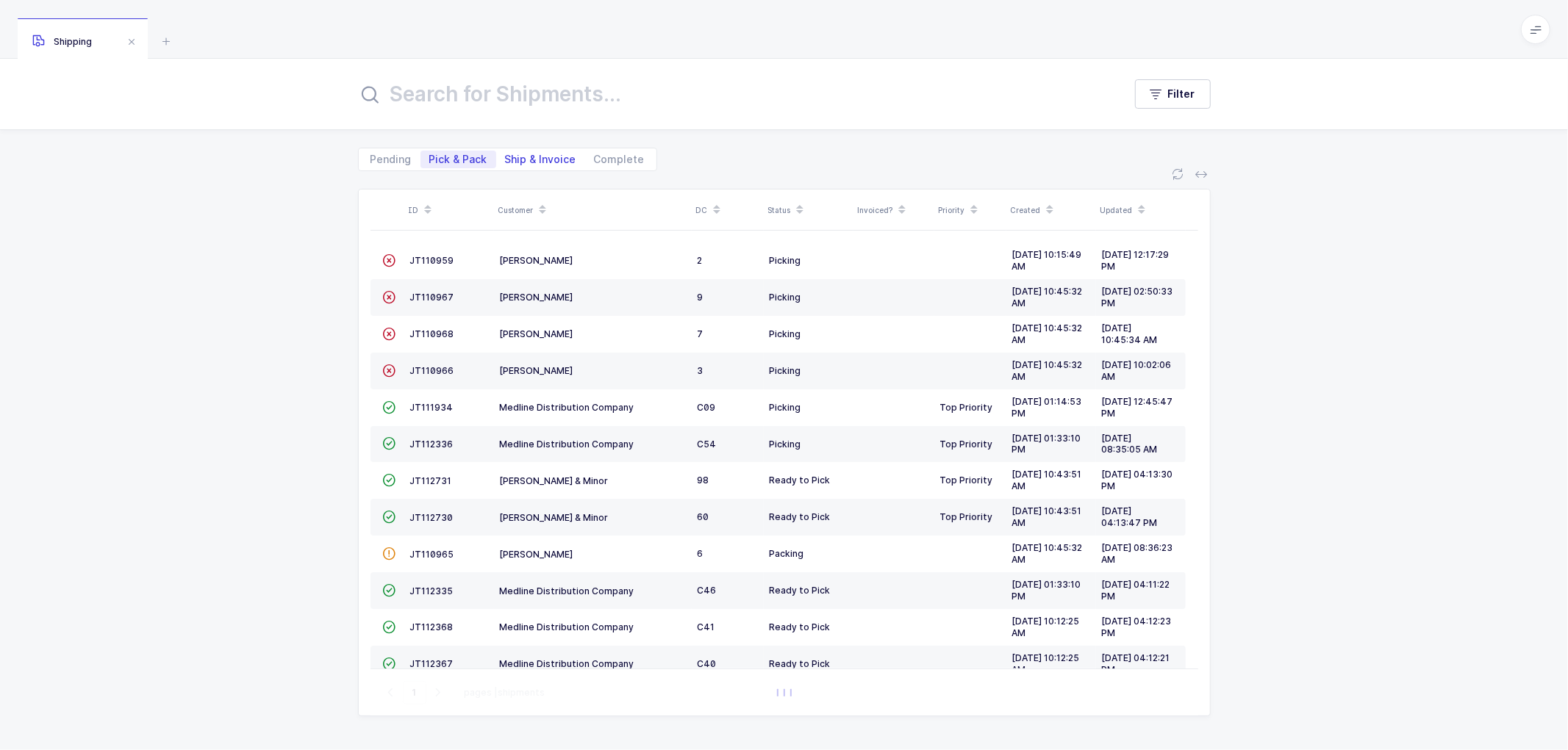
click at [542, 157] on span "Ship & Invoice" at bounding box center [541, 160] width 71 height 11
click at [506, 157] on input "Ship & Invoice" at bounding box center [501, 155] width 10 height 10
radio input "true"
radio input "false"
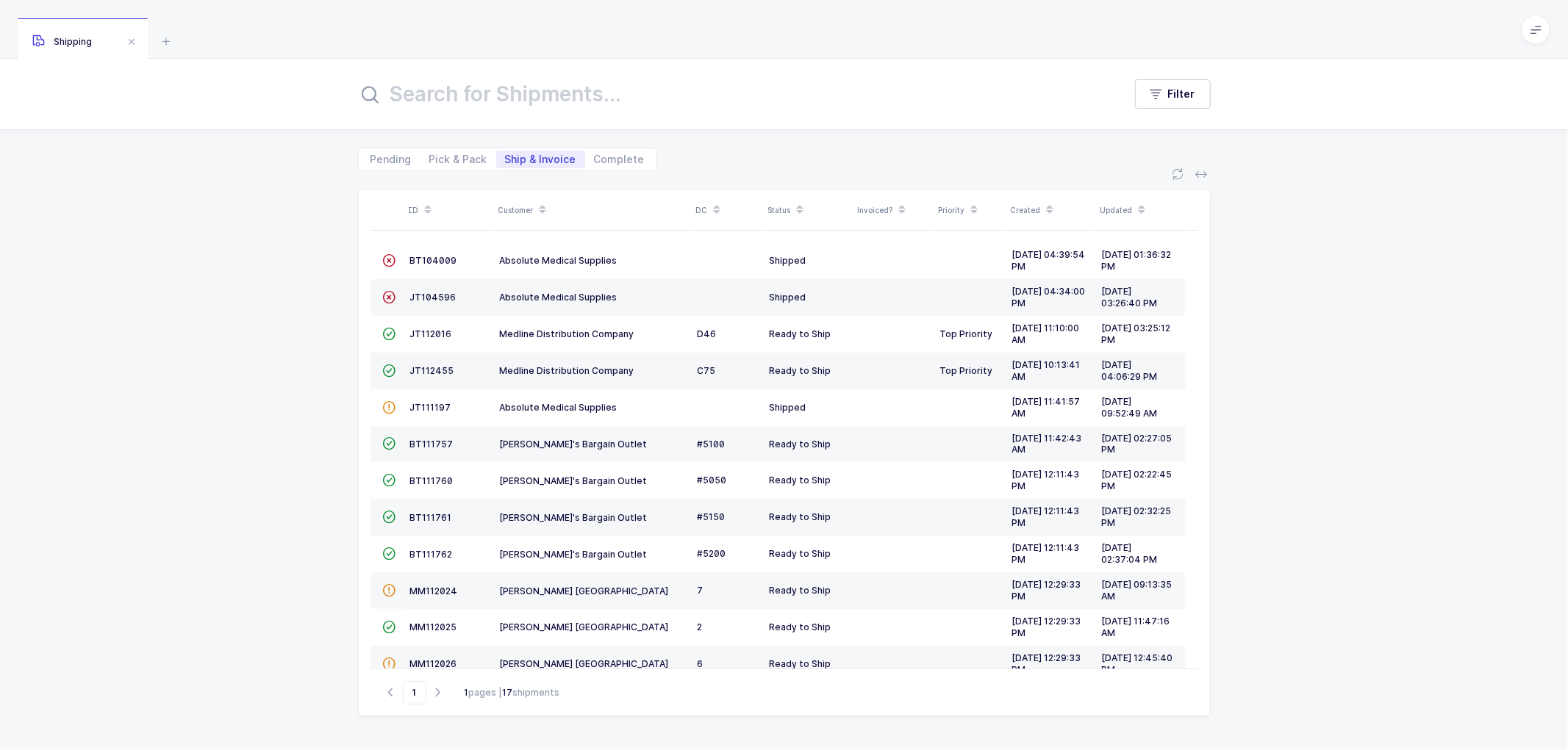
click at [546, 203] on span at bounding box center [542, 210] width 18 height 25
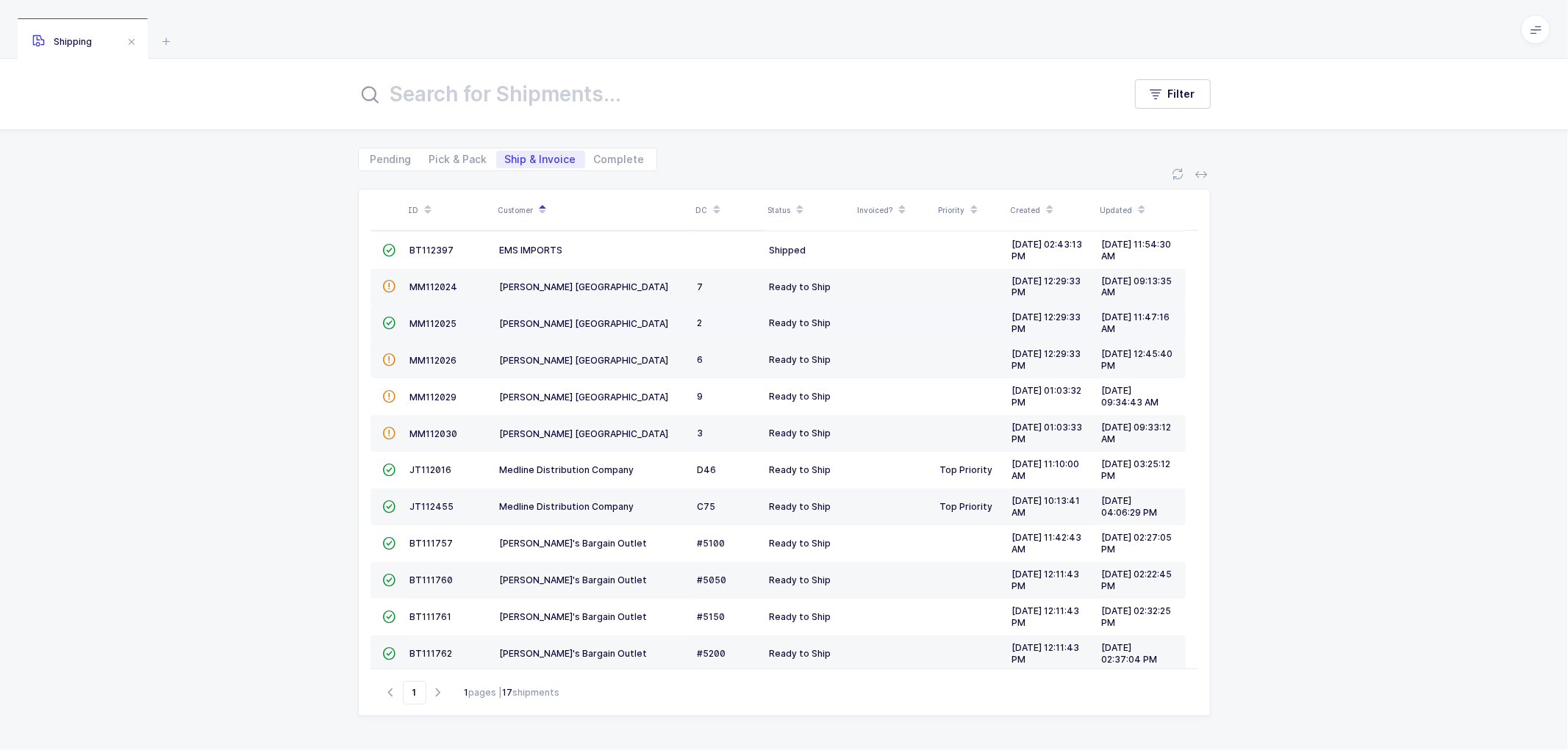
scroll to position [211, 0]
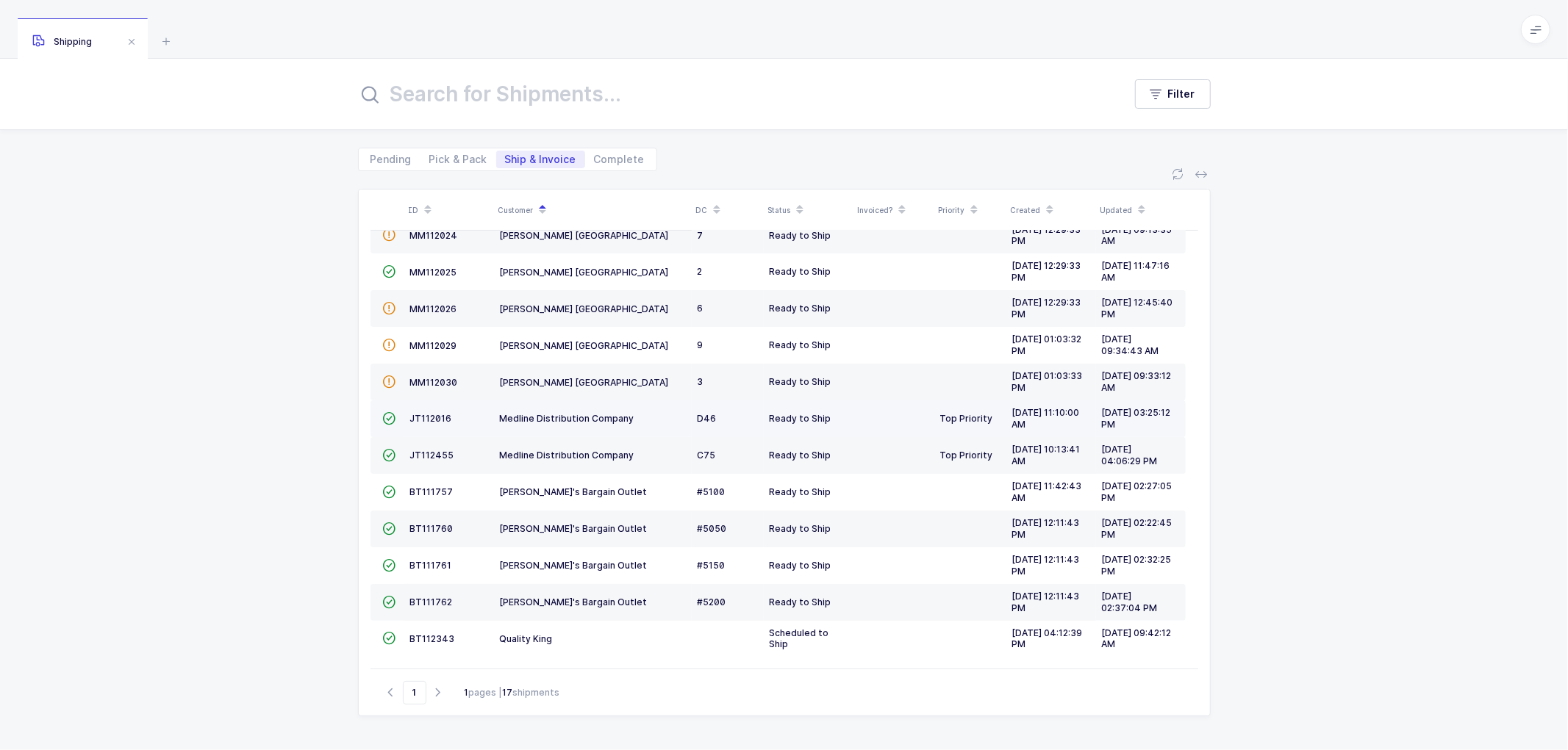
click at [427, 410] on td "JT112016" at bounding box center [450, 419] width 90 height 37
click at [429, 413] on span "JT112016" at bounding box center [431, 419] width 42 height 11
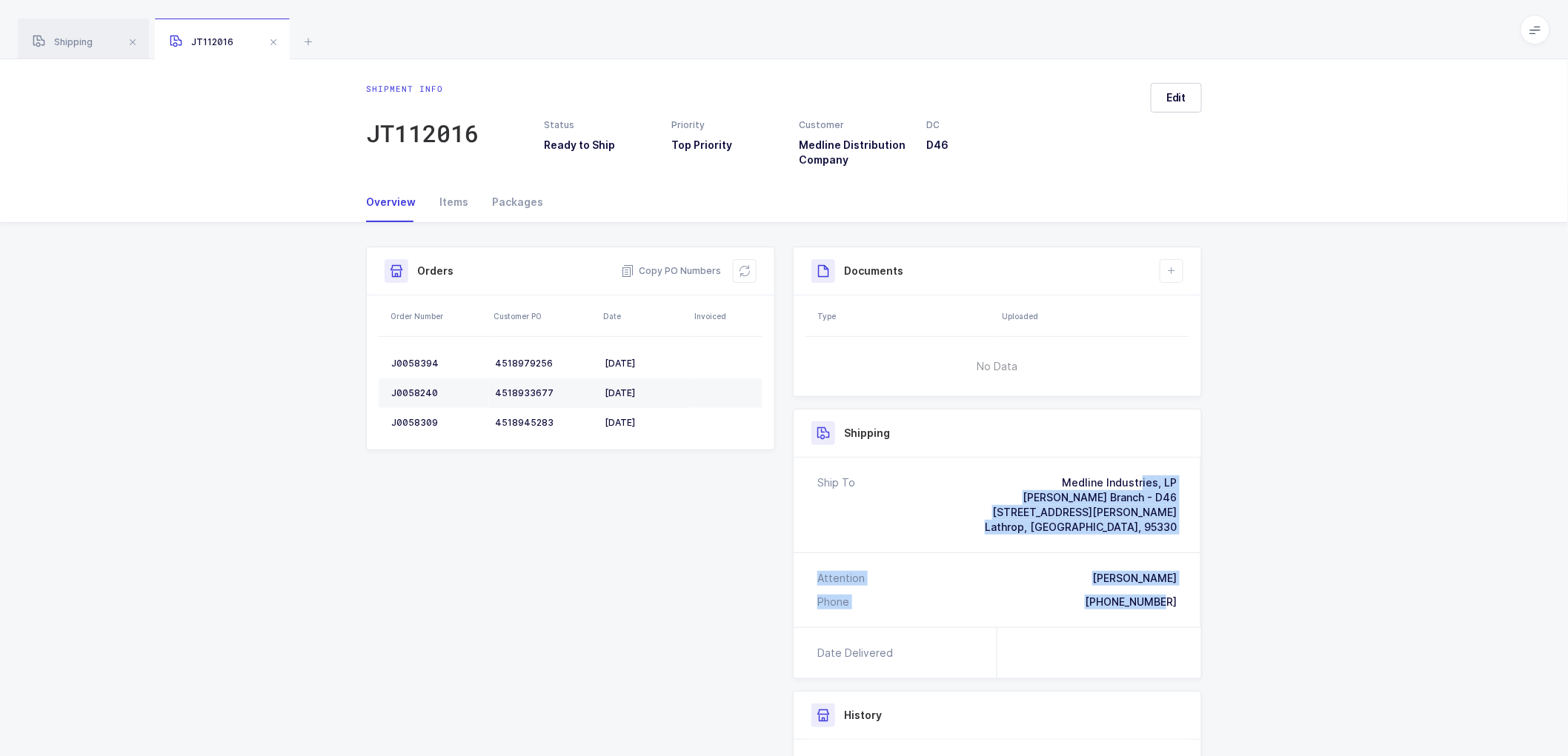
drag, startPoint x: 1180, startPoint y: 599, endPoint x: 1011, endPoint y: 478, distance: 207.9
click at [1011, 478] on div "Ship To Medline Industries, [PERSON_NAME] Branch - D46 [STREET_ADDRESS][PERSON_…" at bounding box center [997, 542] width 408 height 170
copy div "Medline Industries, [PERSON_NAME] Branch - D46 [STREET_ADDRESS][PERSON_NAME] At…"
drag, startPoint x: 675, startPoint y: 268, endPoint x: 639, endPoint y: 253, distance: 39.0
click at [675, 268] on span "Copy PO Numbers" at bounding box center [671, 271] width 100 height 15
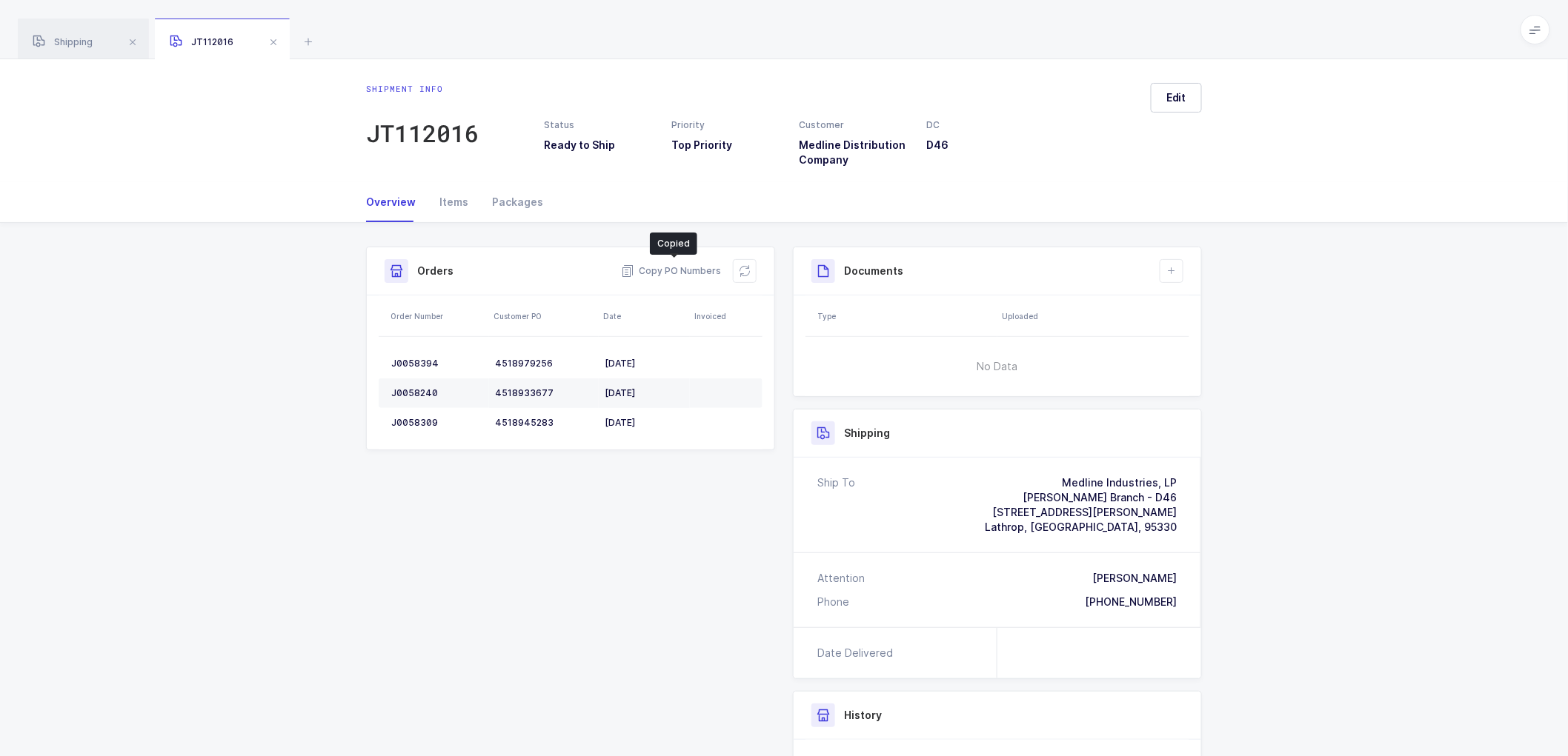
drag, startPoint x: 512, startPoint y: 200, endPoint x: 1013, endPoint y: 202, distance: 501.0
click at [519, 200] on div "Packages" at bounding box center [511, 202] width 63 height 40
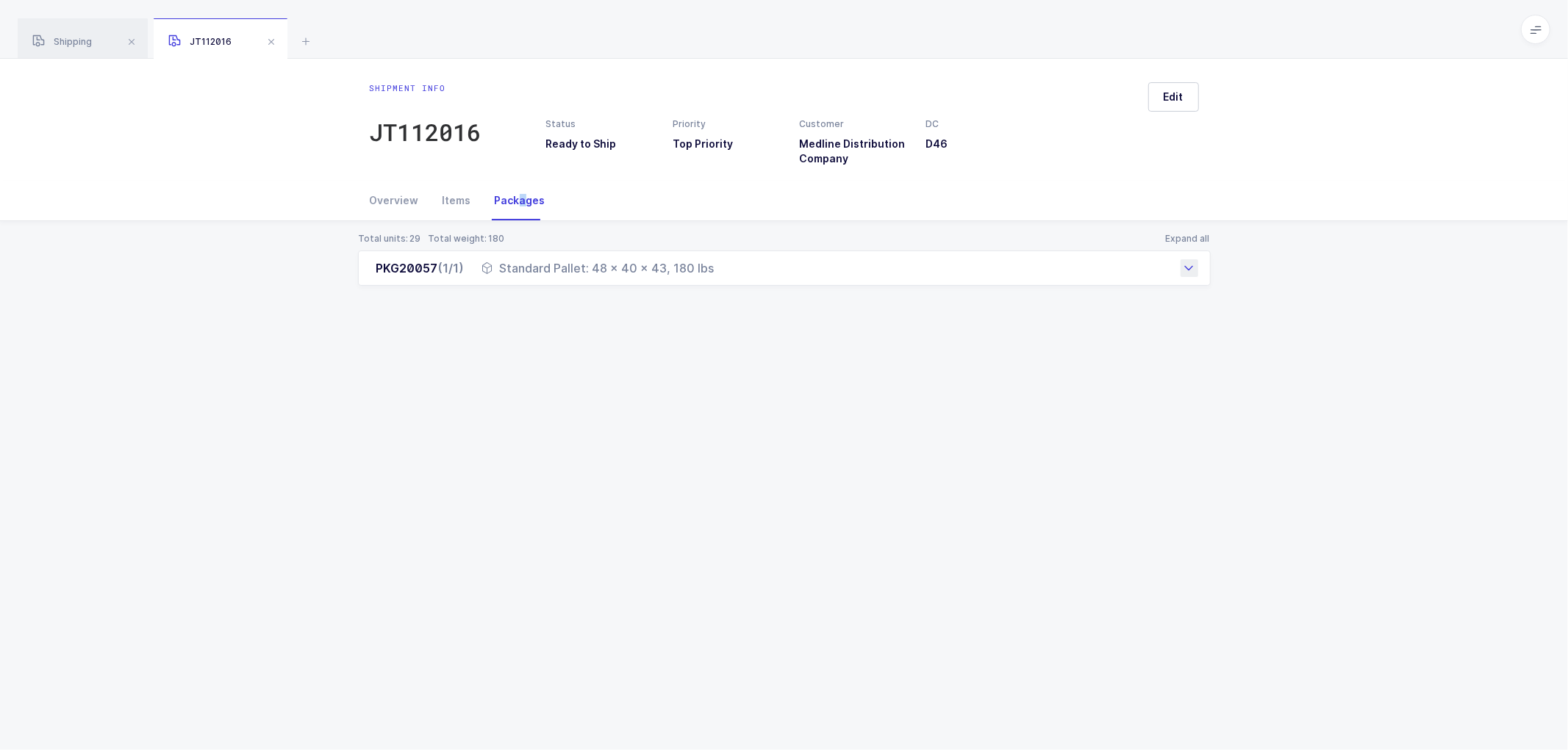
drag, startPoint x: 377, startPoint y: 267, endPoint x: 719, endPoint y: 280, distance: 342.2
click at [719, 280] on div "PKG20057 (1/1) Standard Pallet: 48 x 40 x 43, 180 lbs" at bounding box center [784, 268] width 853 height 35
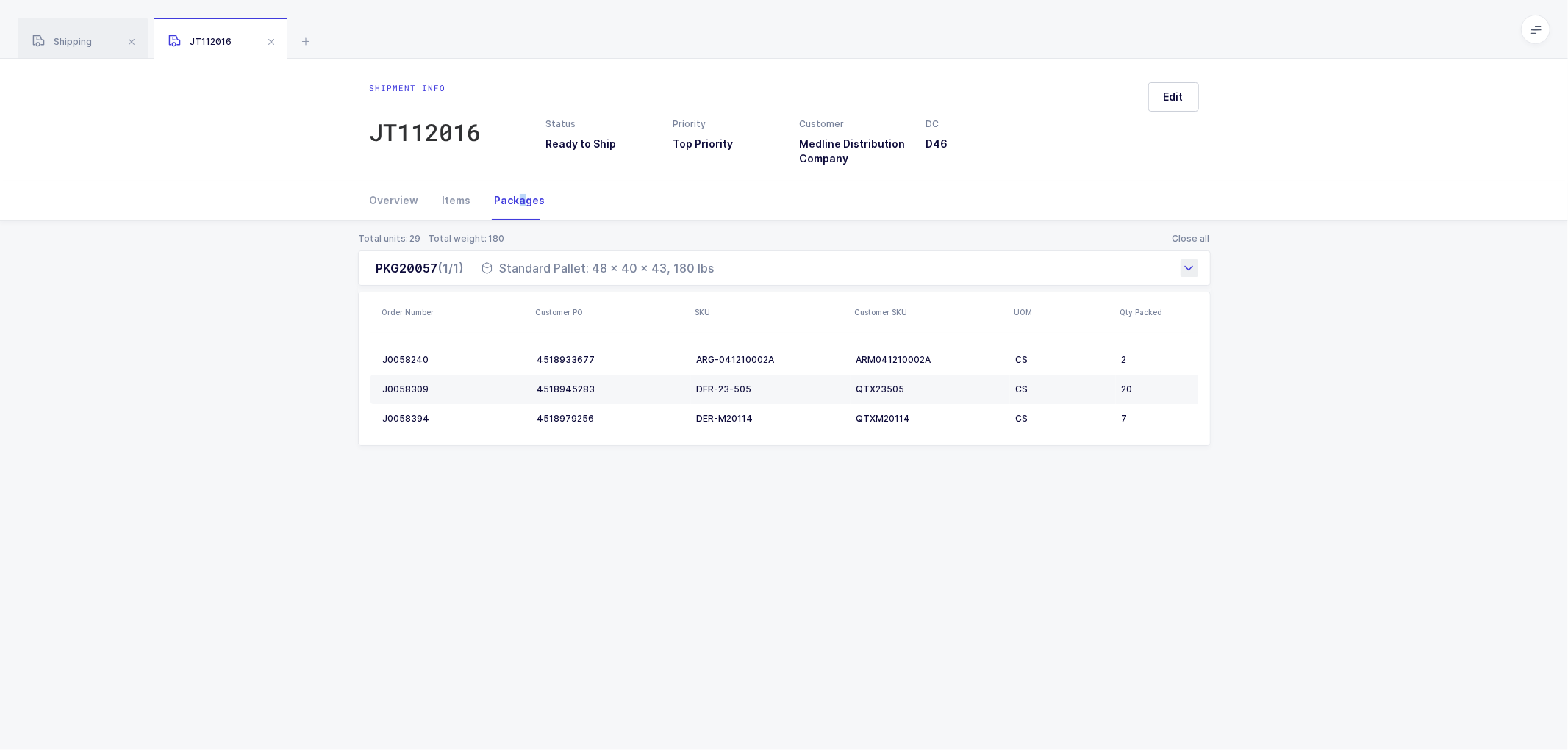
copy div "PKG20057 (1/1) Standard Pallet: 48 x 40 x 43, 180 lbs"
drag, startPoint x: 56, startPoint y: 35, endPoint x: 188, endPoint y: 71, distance: 136.8
click at [57, 35] on div "Shipping" at bounding box center [83, 39] width 131 height 41
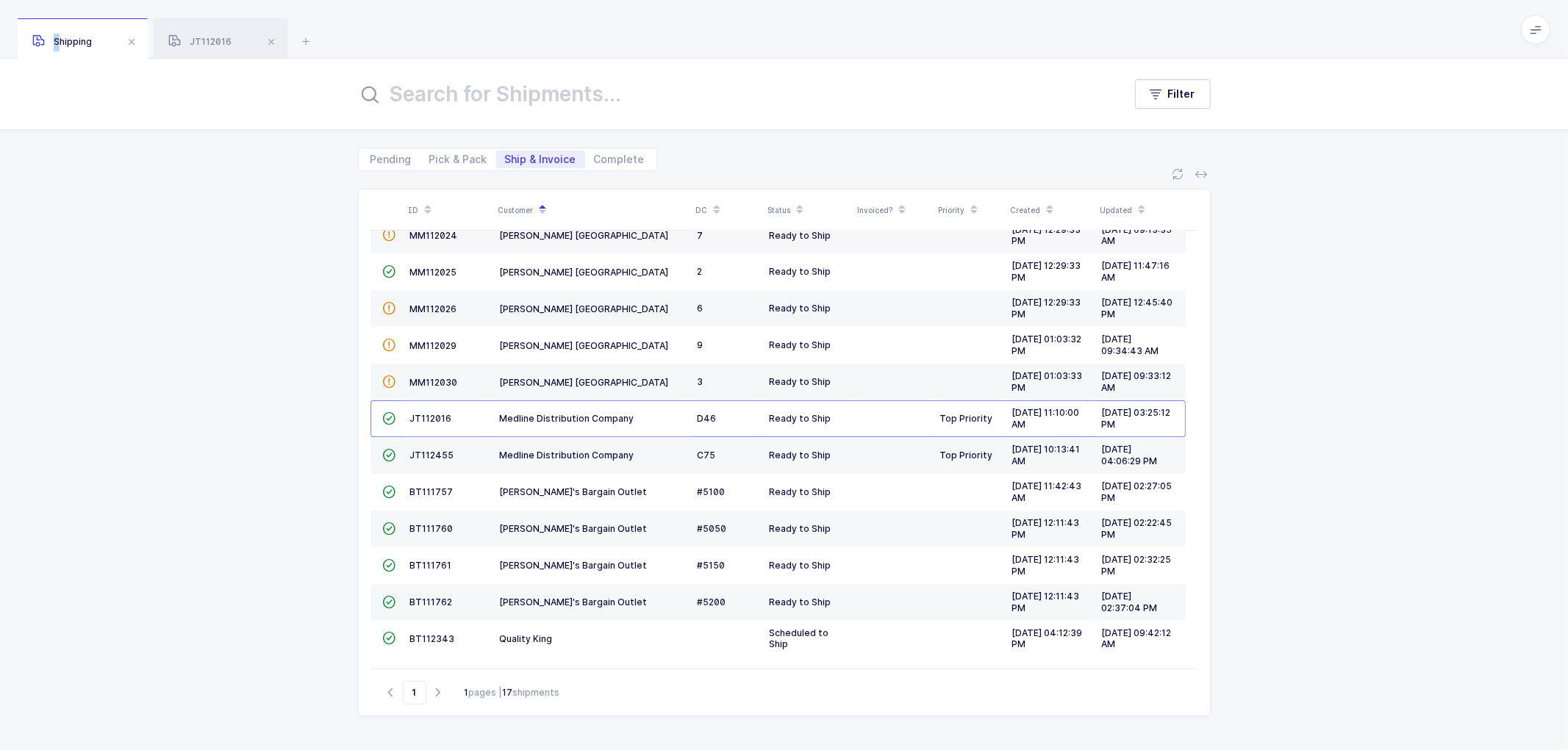
scroll to position [182, 0]
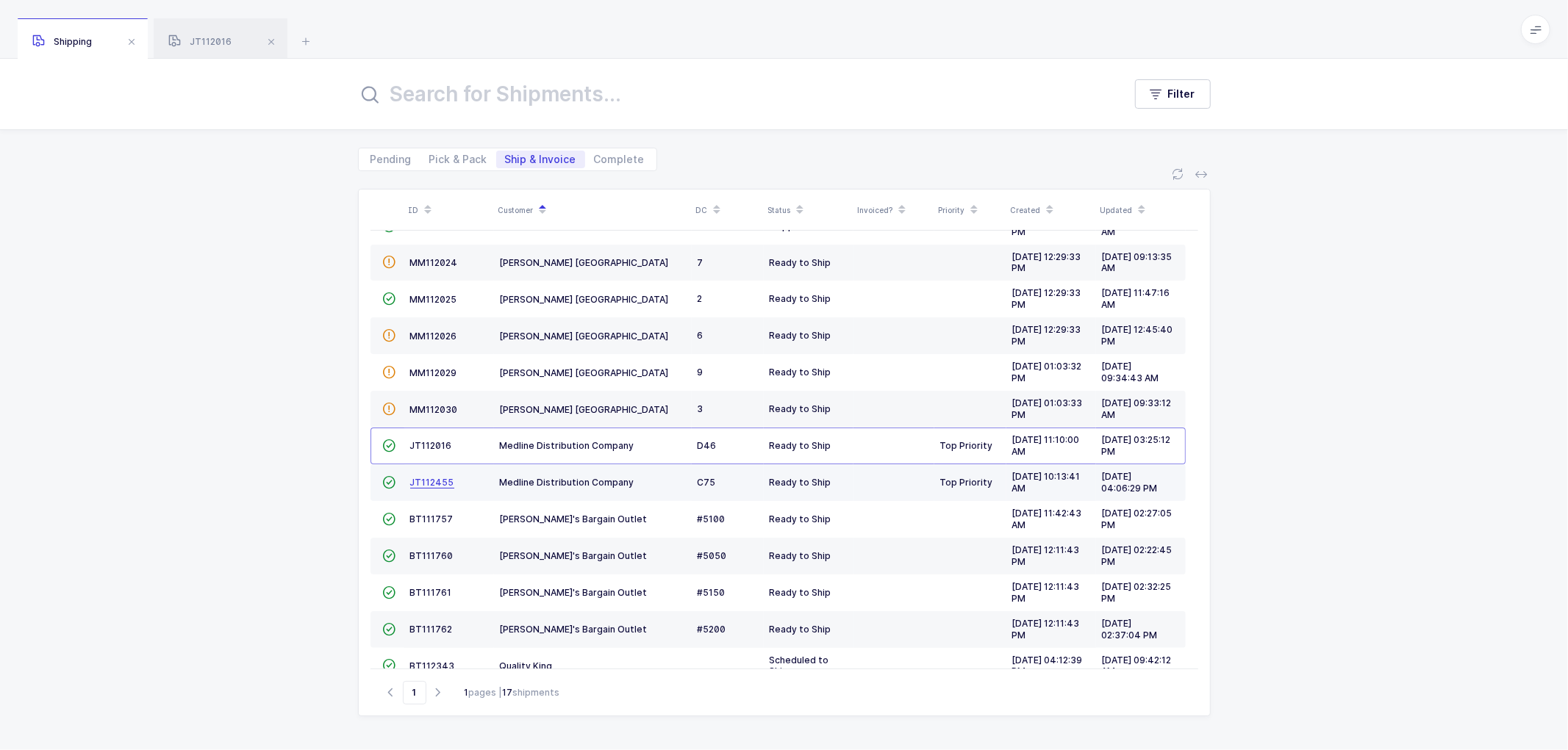
click at [427, 481] on span "JT112455" at bounding box center [432, 482] width 44 height 11
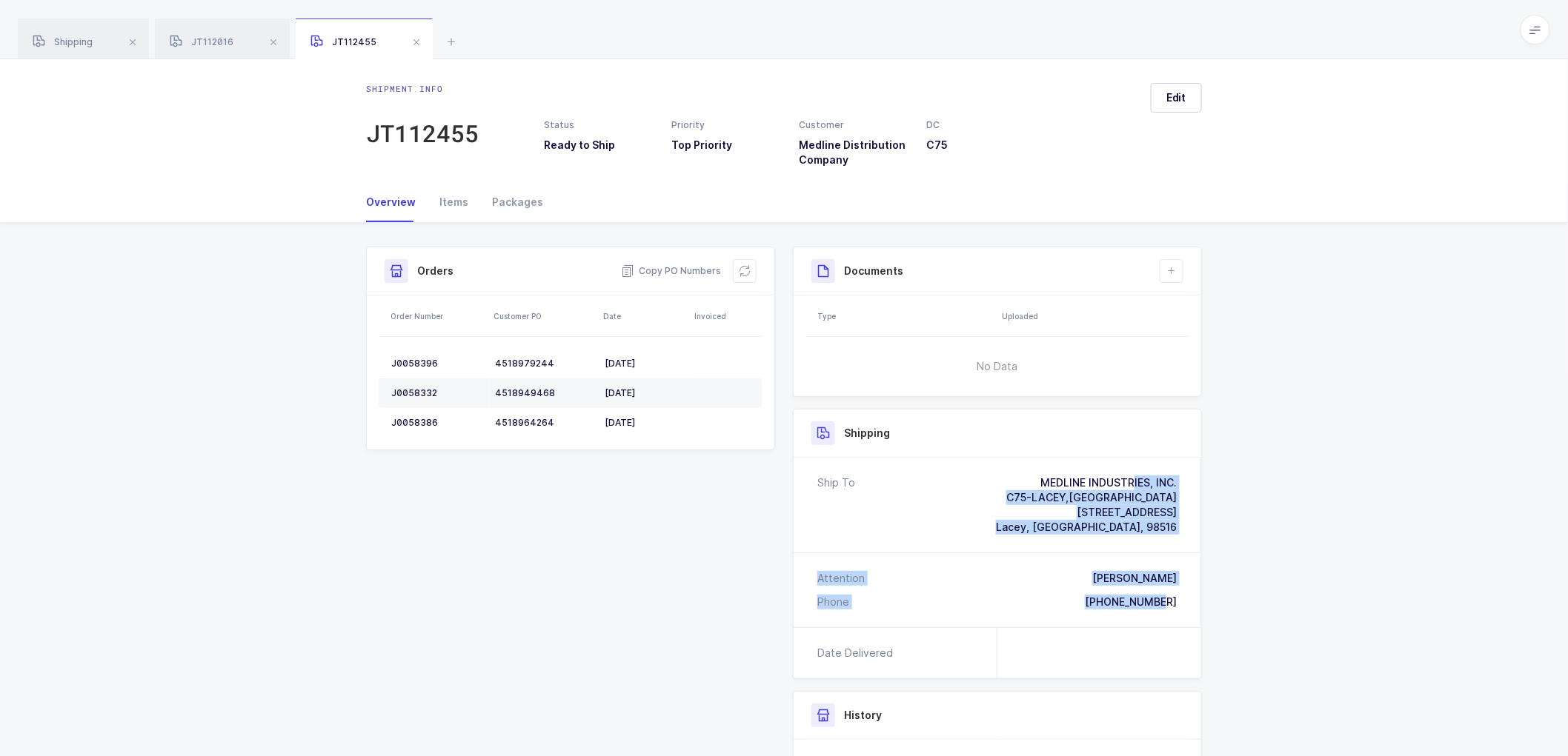
drag, startPoint x: 1180, startPoint y: 609, endPoint x: 995, endPoint y: 475, distance: 228.4
click at [995, 475] on div "Ship To MEDLINE INDUSTRIES, INC. C75-[GEOGRAPHIC_DATA],[GEOGRAPHIC_DATA] [STREE…" at bounding box center [997, 542] width 408 height 170
copy div "MEDLINE INDUSTRIES, INC. [GEOGRAPHIC_DATA][STREET_ADDRESS] Attention [PERSON_NA…"
click at [683, 268] on span "Copy PO Numbers" at bounding box center [671, 271] width 100 height 15
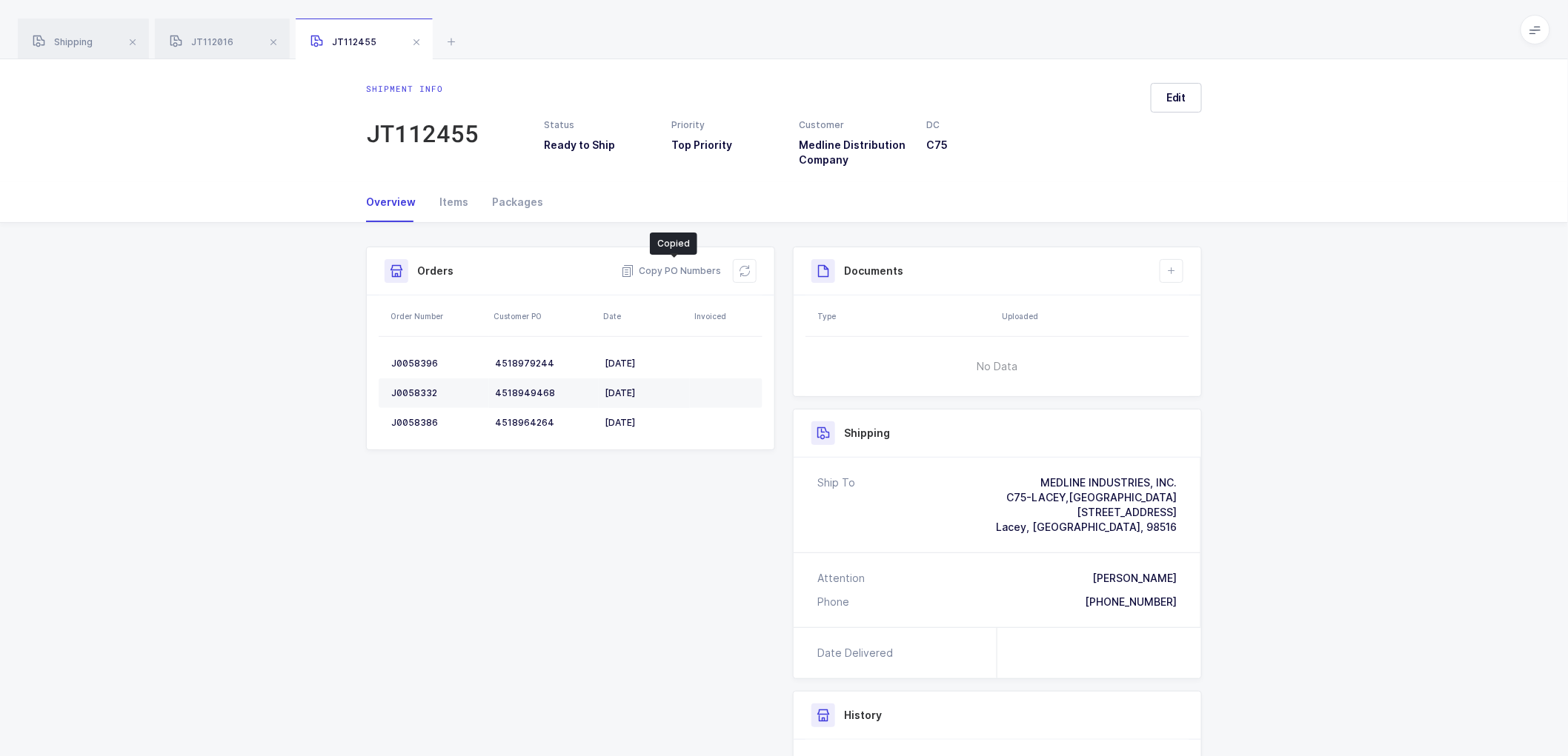
drag, startPoint x: 510, startPoint y: 201, endPoint x: 613, endPoint y: 219, distance: 104.6
click at [512, 201] on div "Packages" at bounding box center [511, 202] width 63 height 40
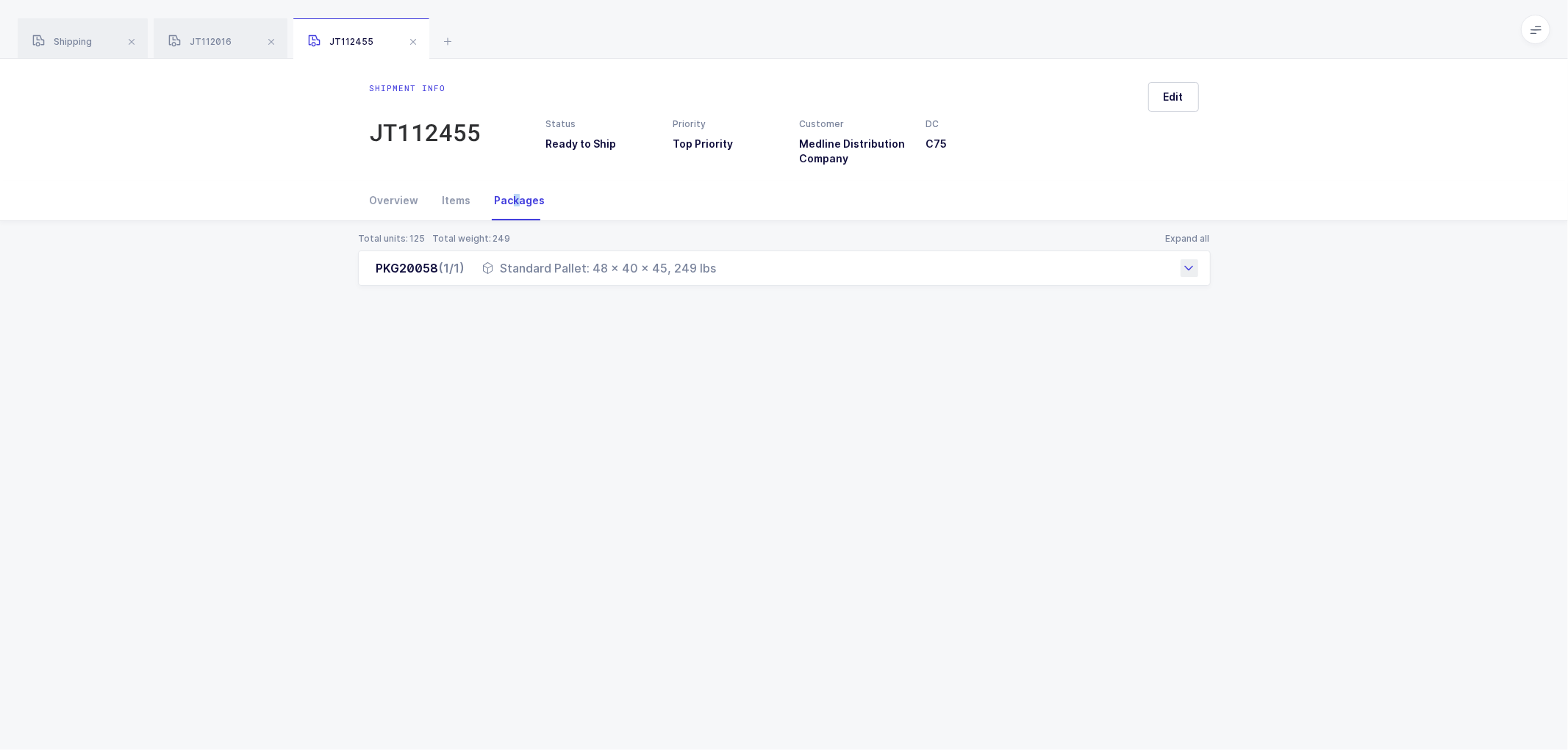
drag, startPoint x: 420, startPoint y: 277, endPoint x: 721, endPoint y: 285, distance: 301.1
click at [721, 285] on div "PKG20058 (1/1) Standard Pallet: 48 x 40 x 45, 249 lbs" at bounding box center [784, 268] width 853 height 35
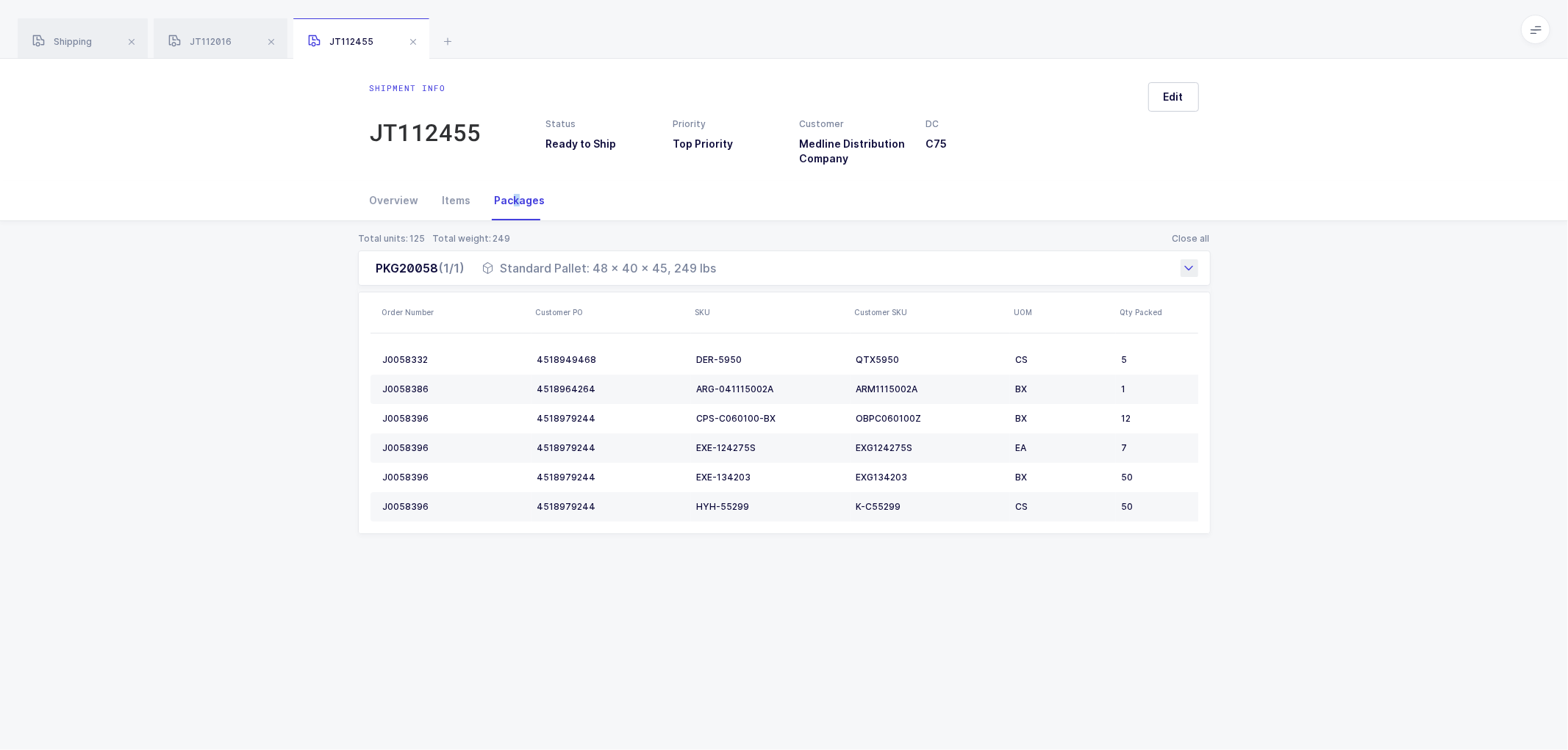
copy div "PKG20058 (1/1) Standard Pallet: 48 x 40 x 45, 249 lbs"
click at [412, 45] on span at bounding box center [414, 42] width 18 height 18
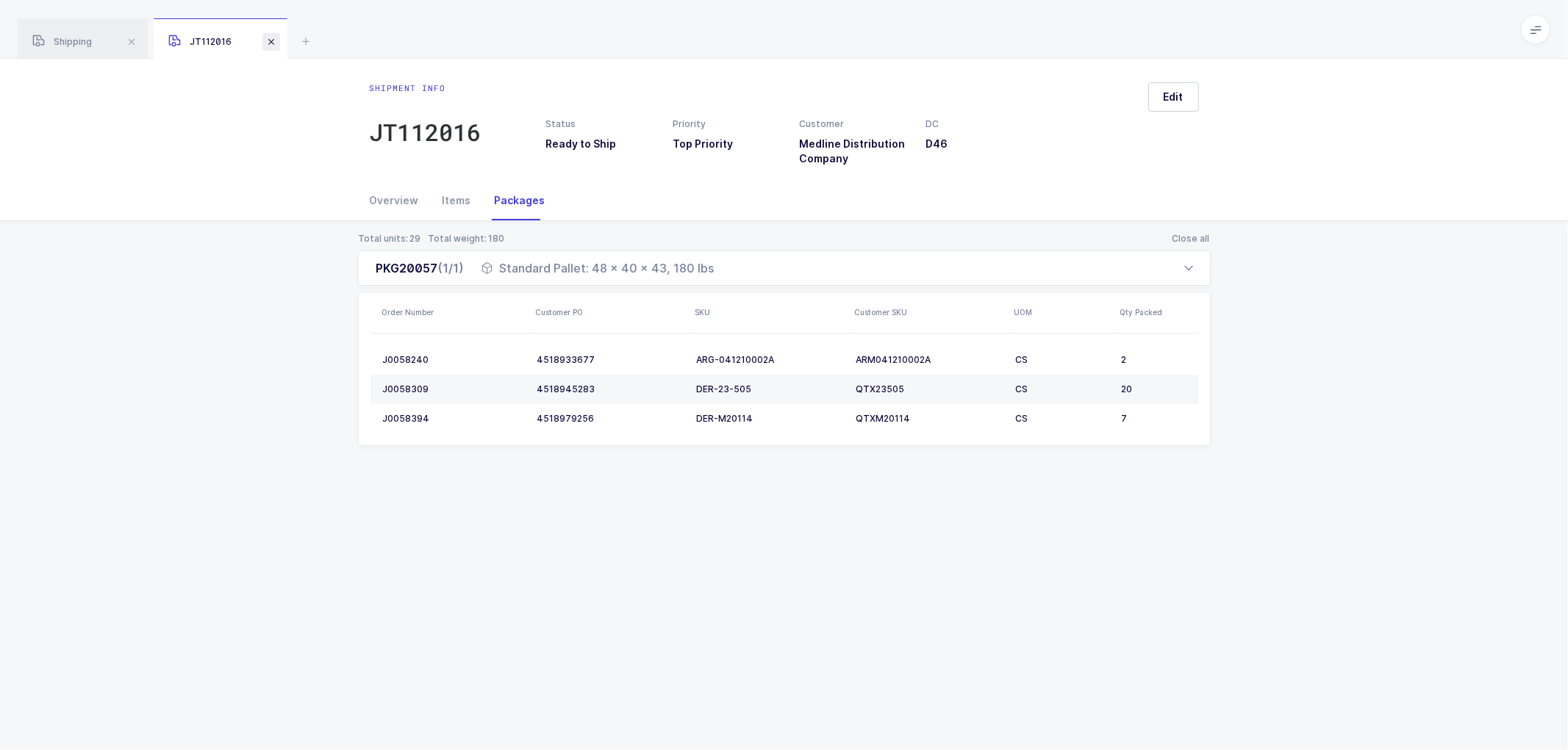
click at [270, 40] on span at bounding box center [272, 42] width 18 height 18
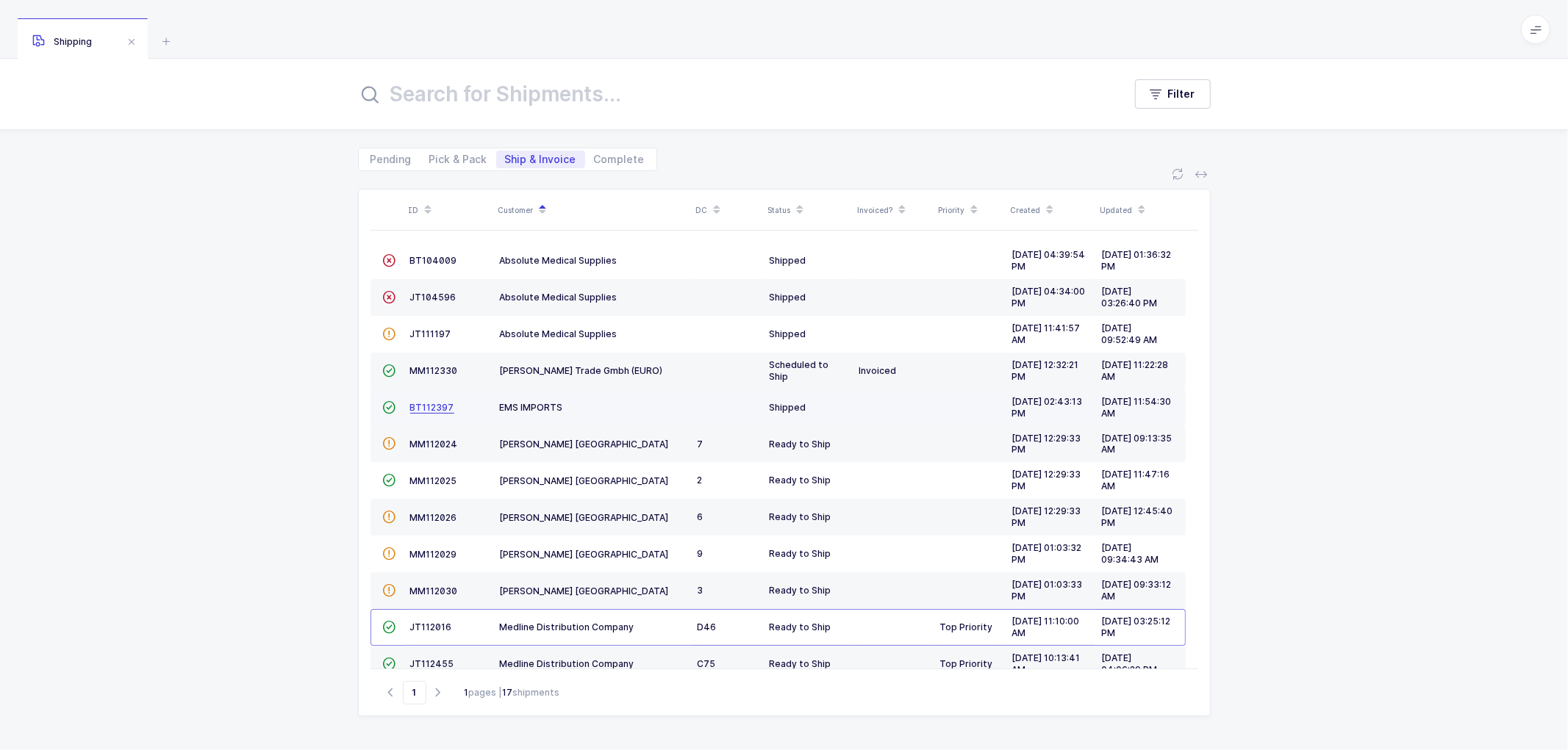
click at [422, 403] on span "BT112397" at bounding box center [432, 407] width 44 height 11
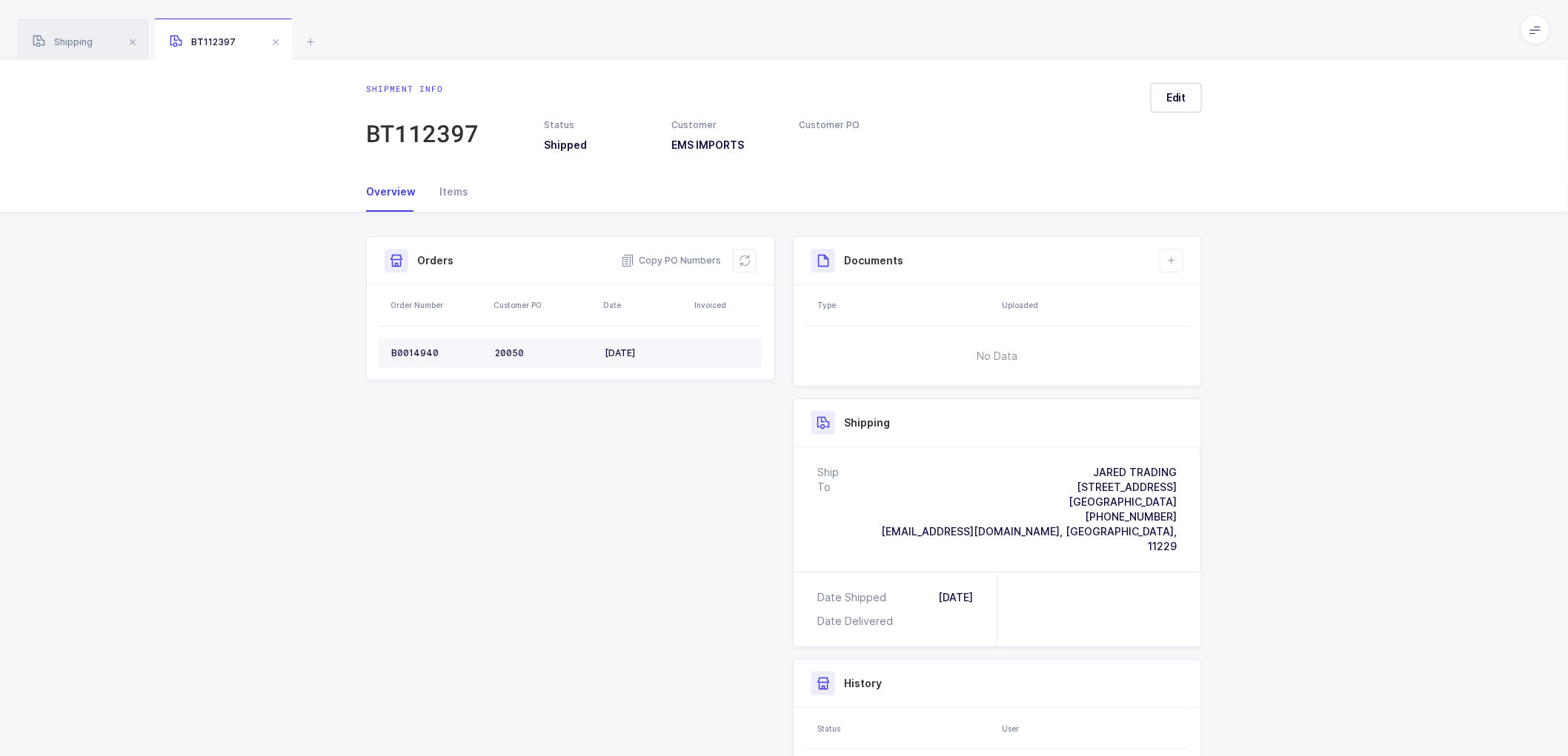
click at [408, 346] on td "B0014940" at bounding box center [434, 353] width 110 height 29
click at [410, 346] on td "B0014940" at bounding box center [434, 353] width 110 height 29
copy div "B0014940"
click at [739, 262] on icon at bounding box center [744, 260] width 12 height 12
click at [420, 350] on div "B0014940" at bounding box center [436, 353] width 92 height 12
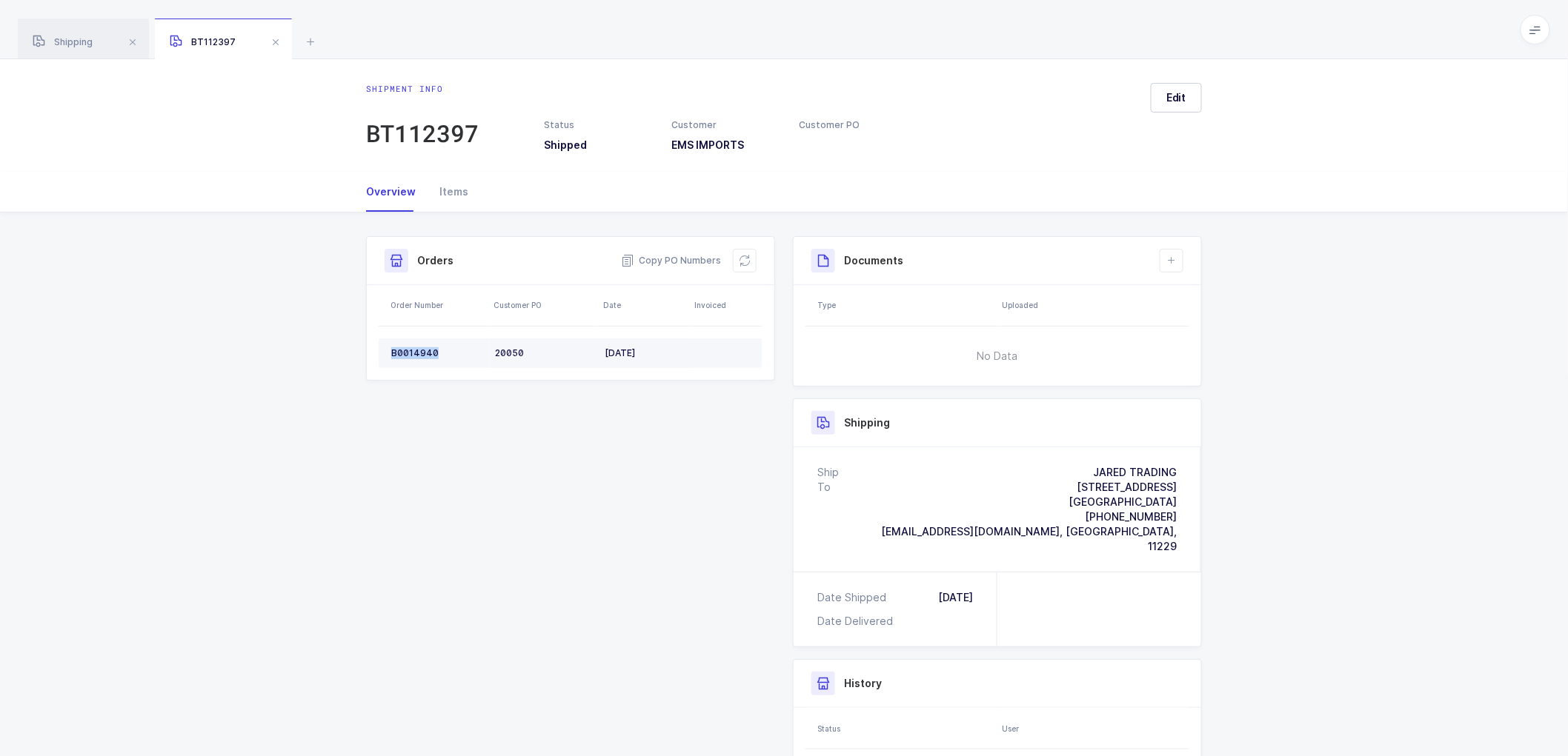
click at [422, 349] on div "B0014940" at bounding box center [436, 353] width 92 height 12
drag, startPoint x: 744, startPoint y: 256, endPoint x: 841, endPoint y: 254, distance: 97.0
click at [747, 256] on icon at bounding box center [744, 260] width 12 height 12
